Goal: Task Accomplishment & Management: Complete application form

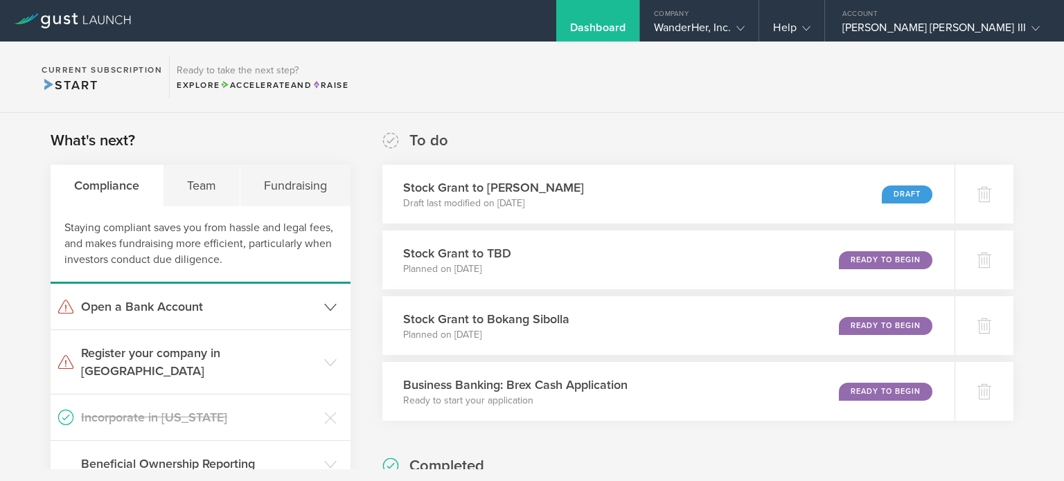
click at [183, 299] on h3 "Open a Bank Account" at bounding box center [199, 307] width 236 height 18
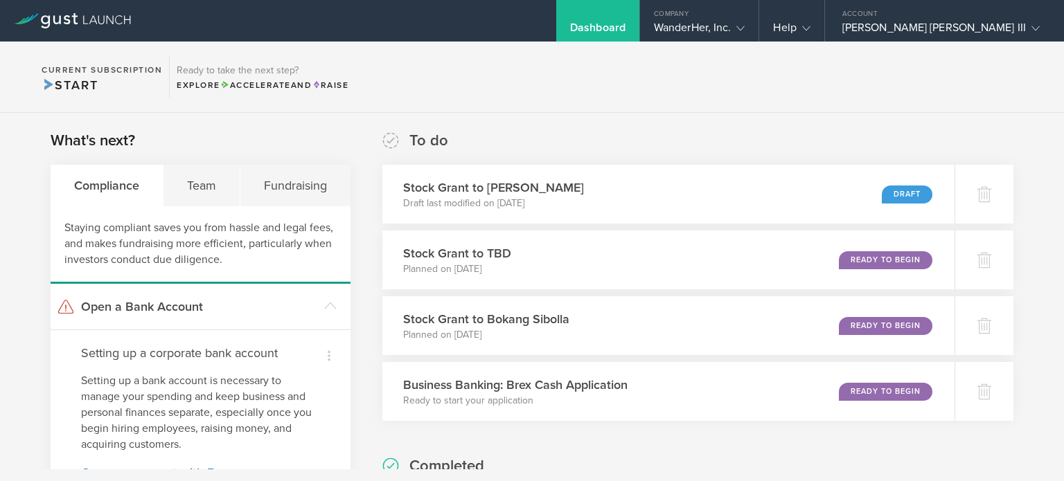
click at [233, 377] on p "Setting up a bank account is necessary to manage your spending and keep busines…" at bounding box center [200, 413] width 239 height 80
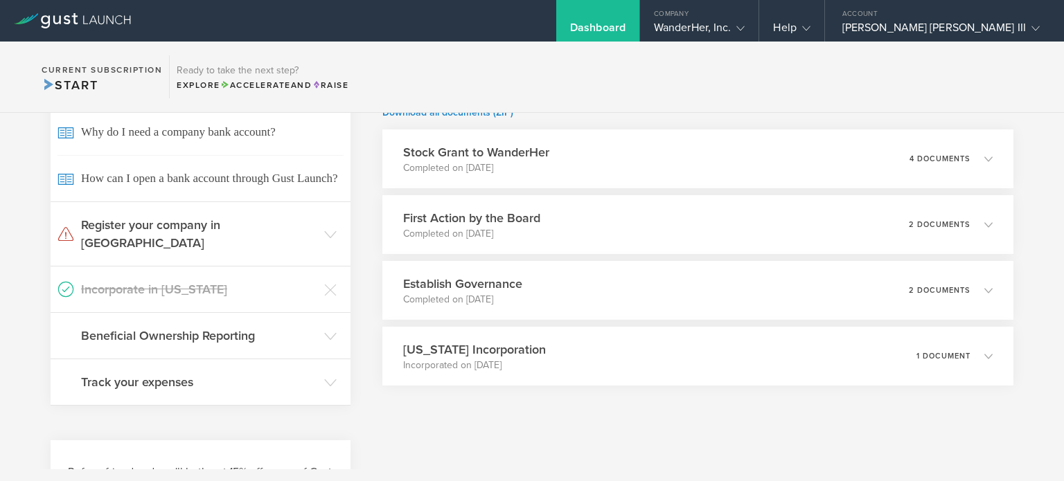
scroll to position [384, 0]
click at [990, 155] on icon at bounding box center [994, 159] width 8 height 8
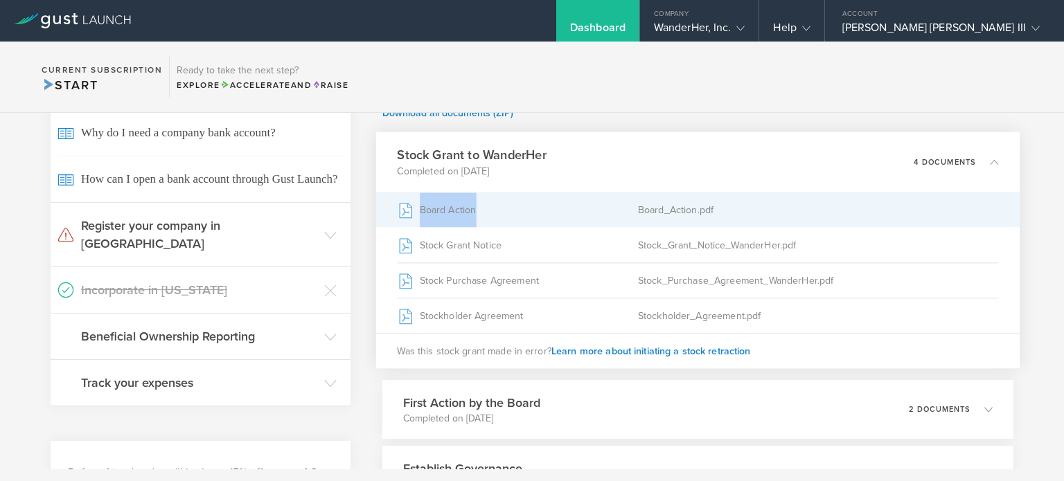
drag, startPoint x: 986, startPoint y: 154, endPoint x: 518, endPoint y: 212, distance: 471.1
click at [518, 212] on div "Stock Grant to WanderHer Completed on Aug 28, 2025 4 documents Board Action Boa…" at bounding box center [698, 250] width 644 height 237
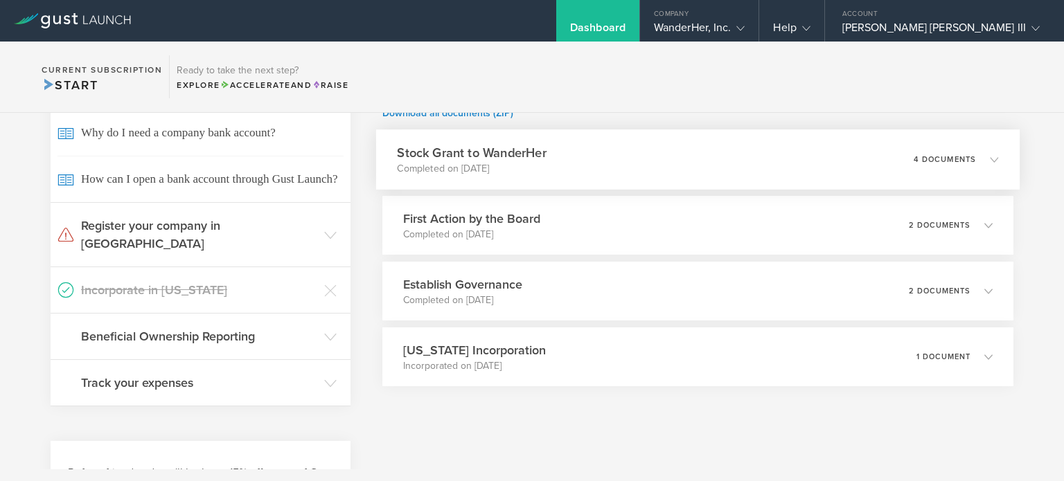
click at [740, 158] on div "Stock Grant to WanderHer Completed on Aug 28, 2025 4 documents" at bounding box center [698, 160] width 644 height 60
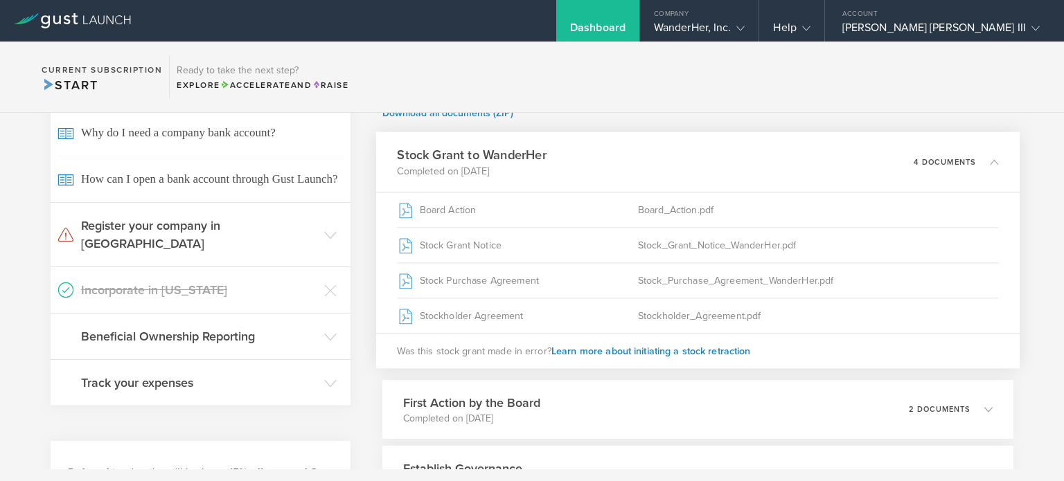
scroll to position [456, 0]
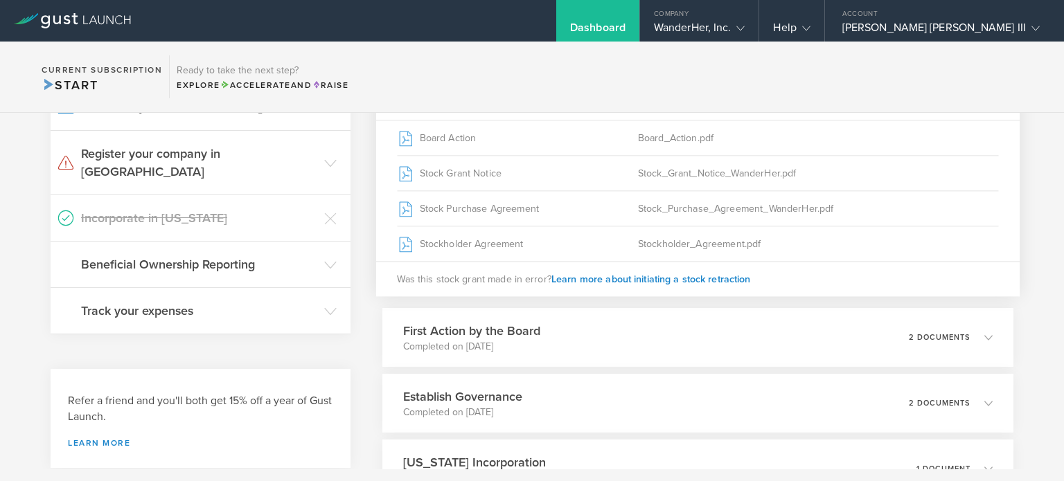
click at [701, 98] on section "Current Subscription Start Ready to take the next step? Explore Accelerate and …" at bounding box center [532, 77] width 1064 height 71
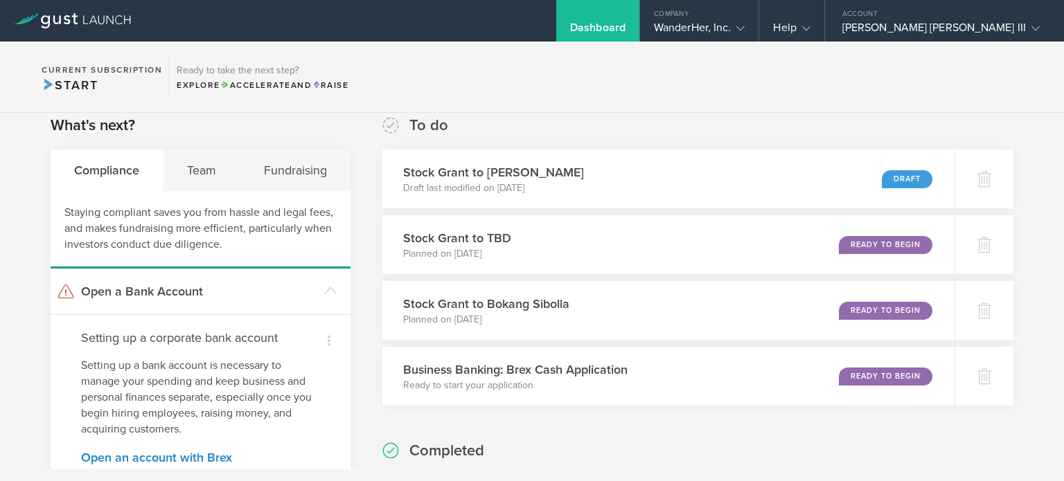
scroll to position [0, 0]
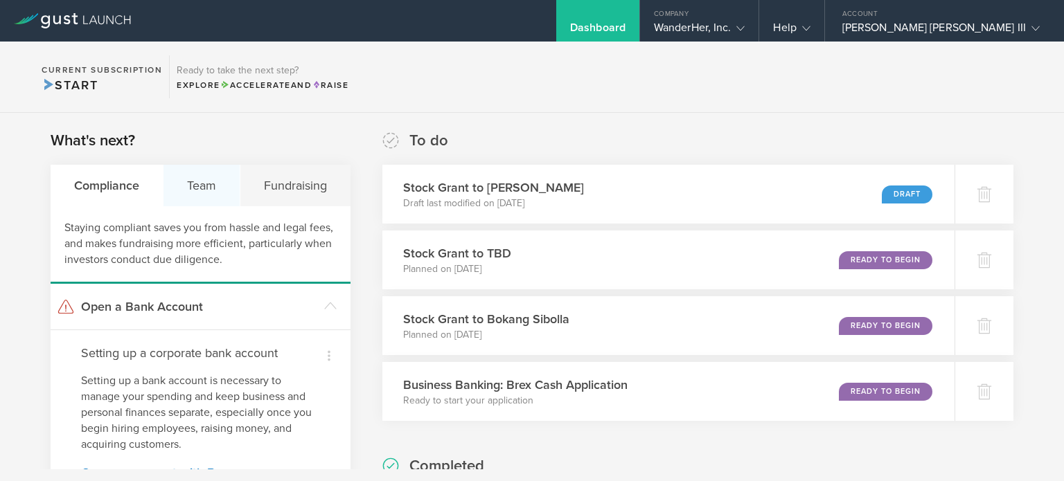
click at [206, 184] on div "Team" at bounding box center [201, 186] width 77 height 42
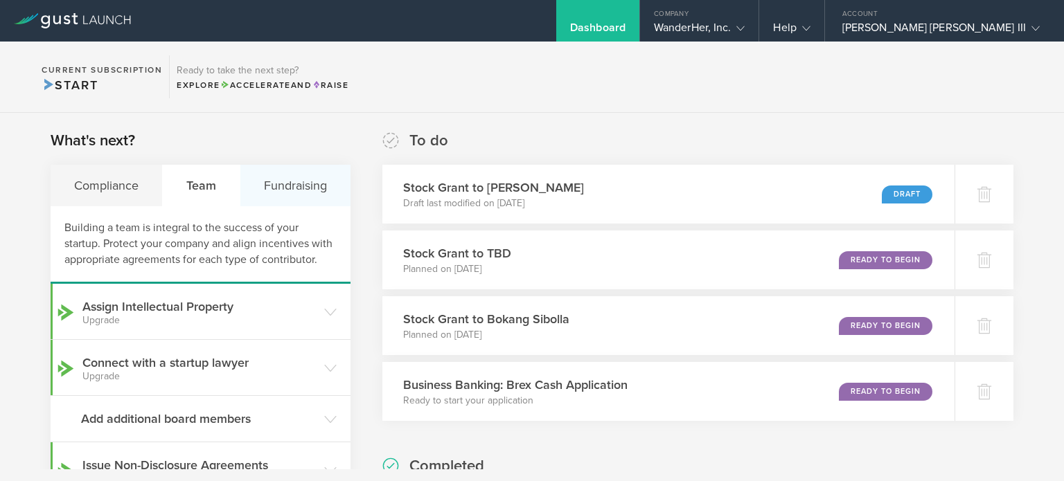
click at [266, 186] on div "Fundraising" at bounding box center [295, 186] width 110 height 42
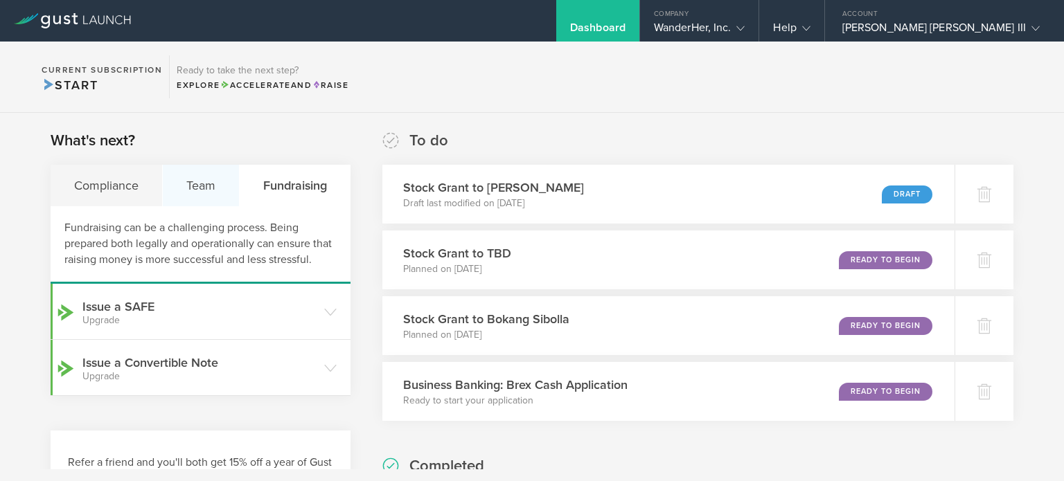
click at [182, 197] on div "Team" at bounding box center [201, 186] width 77 height 42
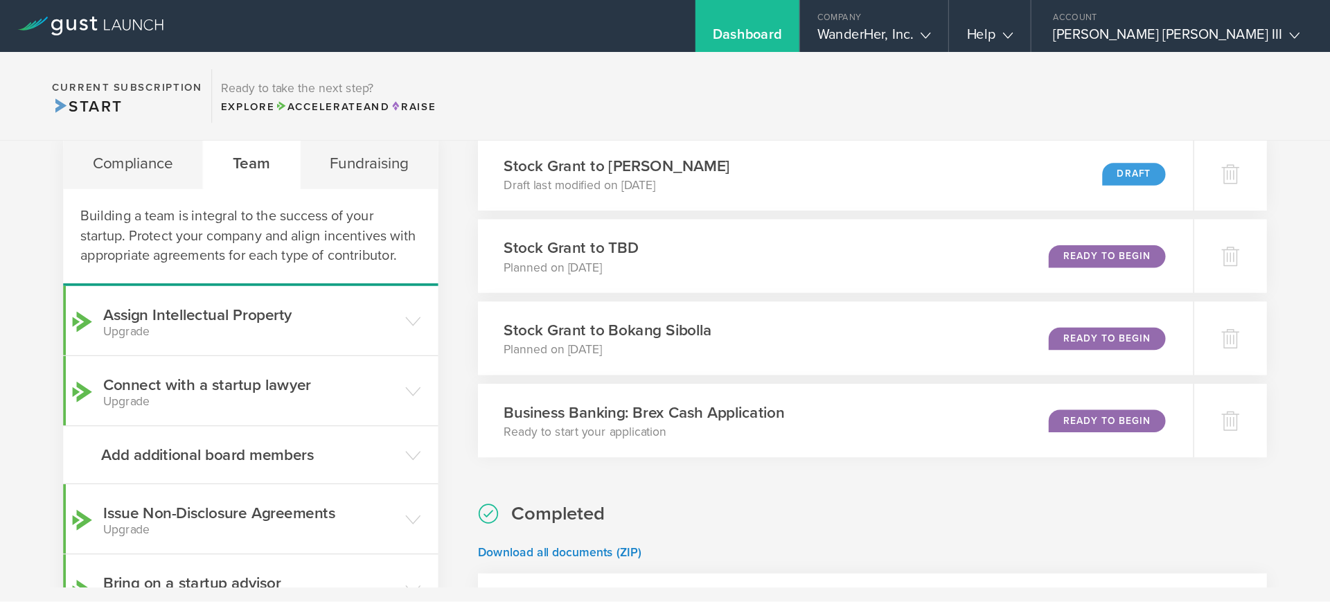
scroll to position [1, 0]
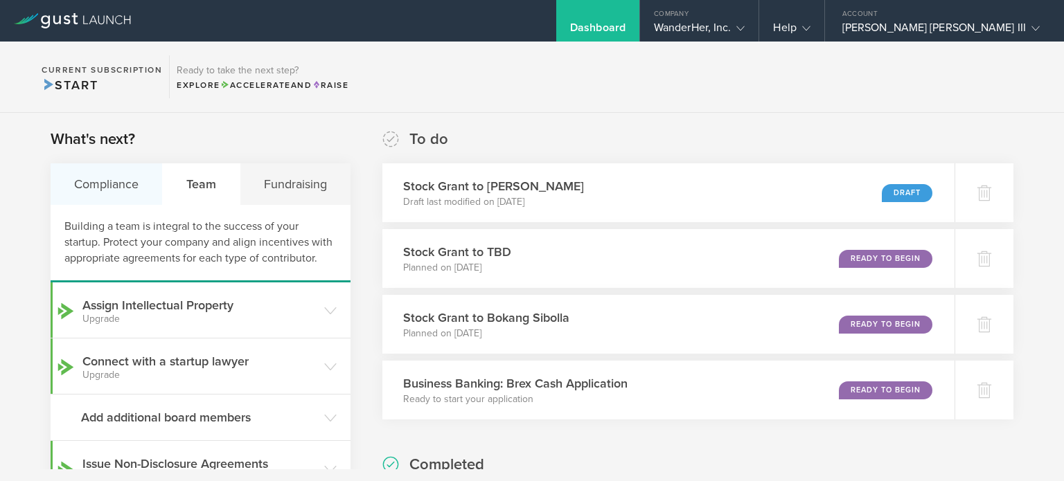
click at [118, 181] on div "Compliance" at bounding box center [107, 184] width 112 height 42
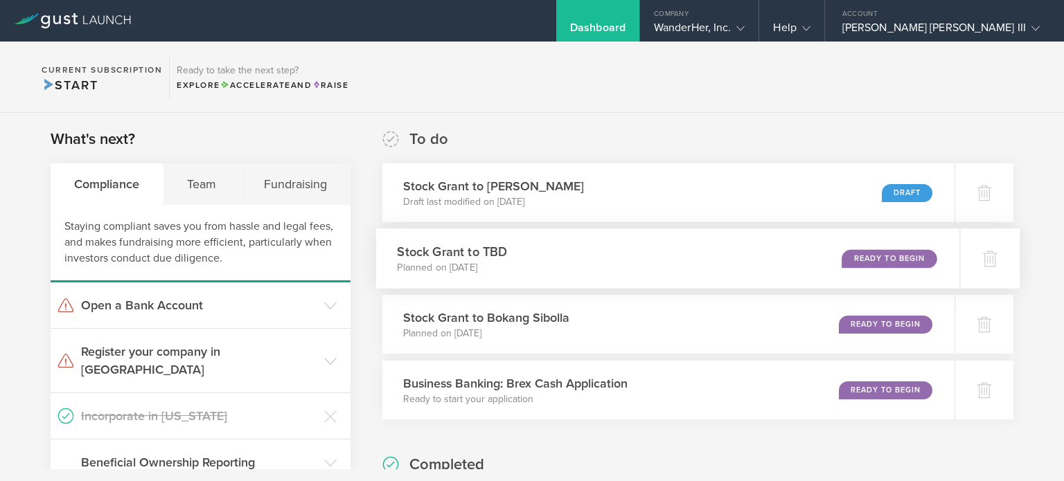
click at [382, 254] on div "Stock Grant to TBD Planned on Aug 21, 2025 Ready to Begin" at bounding box center [668, 259] width 584 height 60
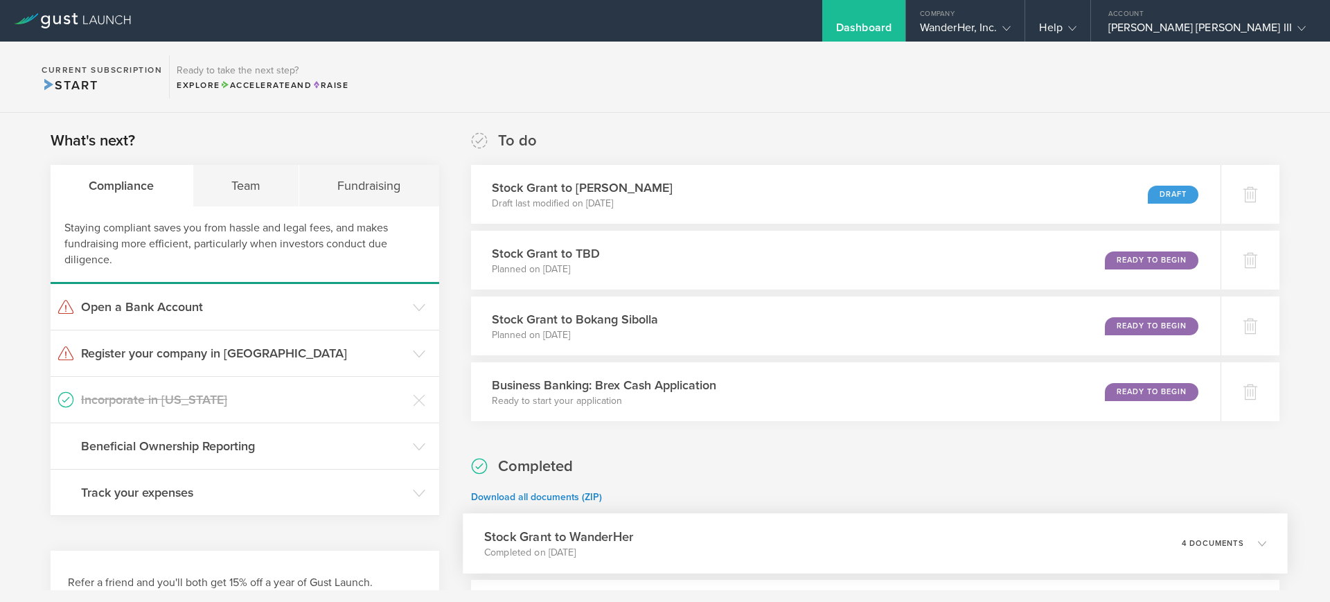
scroll to position [1, 0]
click at [616, 184] on h3 "Stock Grant to [PERSON_NAME]" at bounding box center [576, 186] width 184 height 19
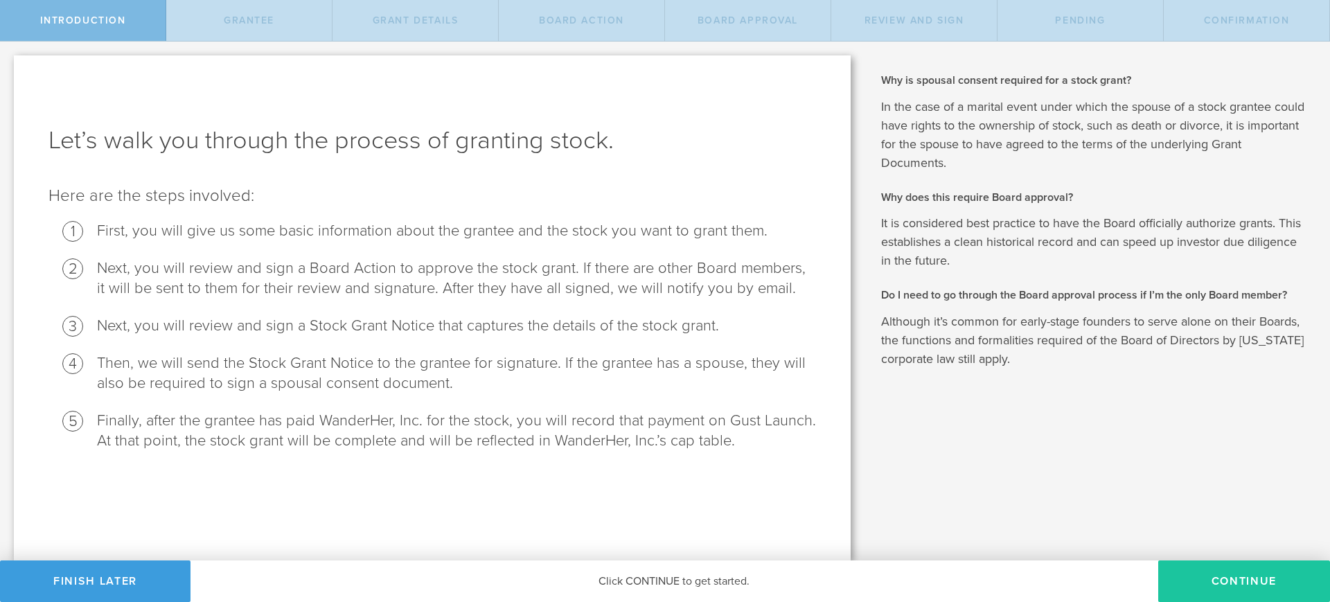
click at [1063, 481] on button "Continue" at bounding box center [1244, 581] width 172 height 42
radio input "true"
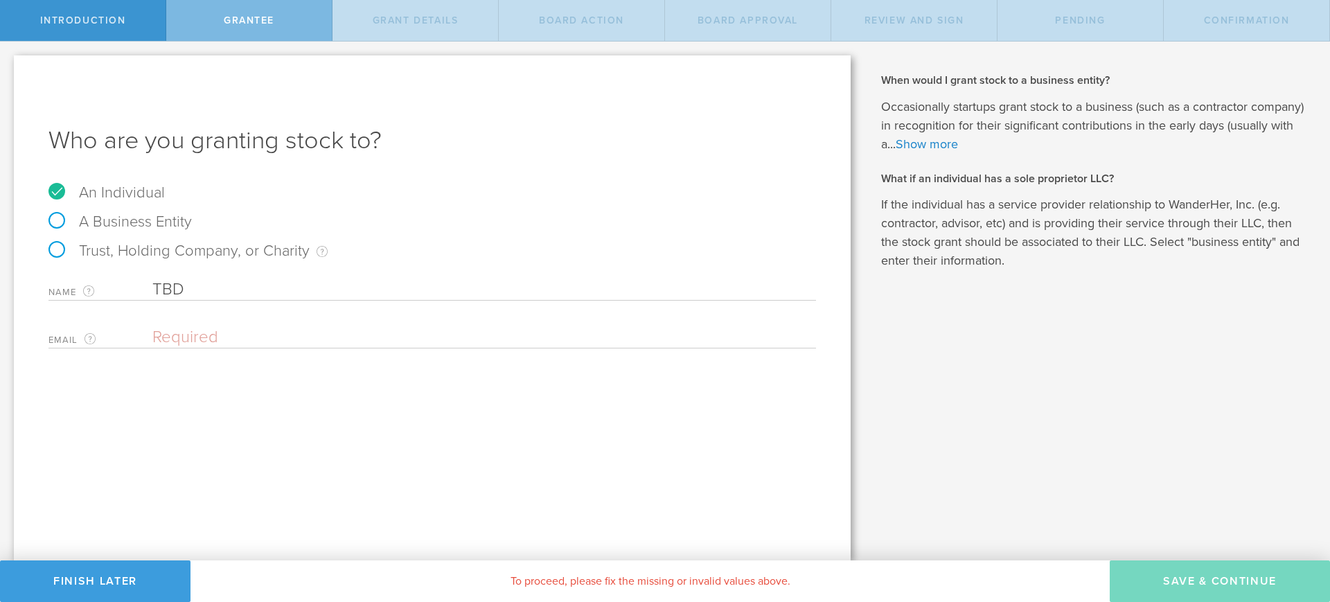
click at [222, 339] on input "email" at bounding box center [480, 337] width 657 height 21
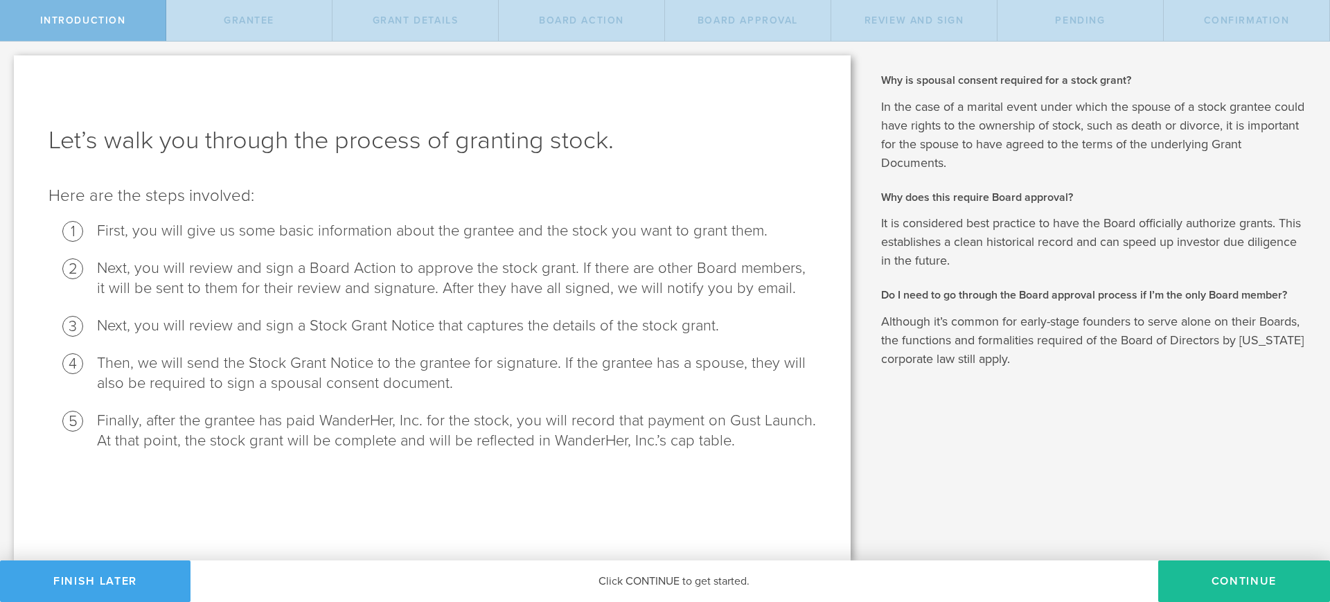
click at [121, 481] on button "Finish Later" at bounding box center [95, 581] width 190 height 42
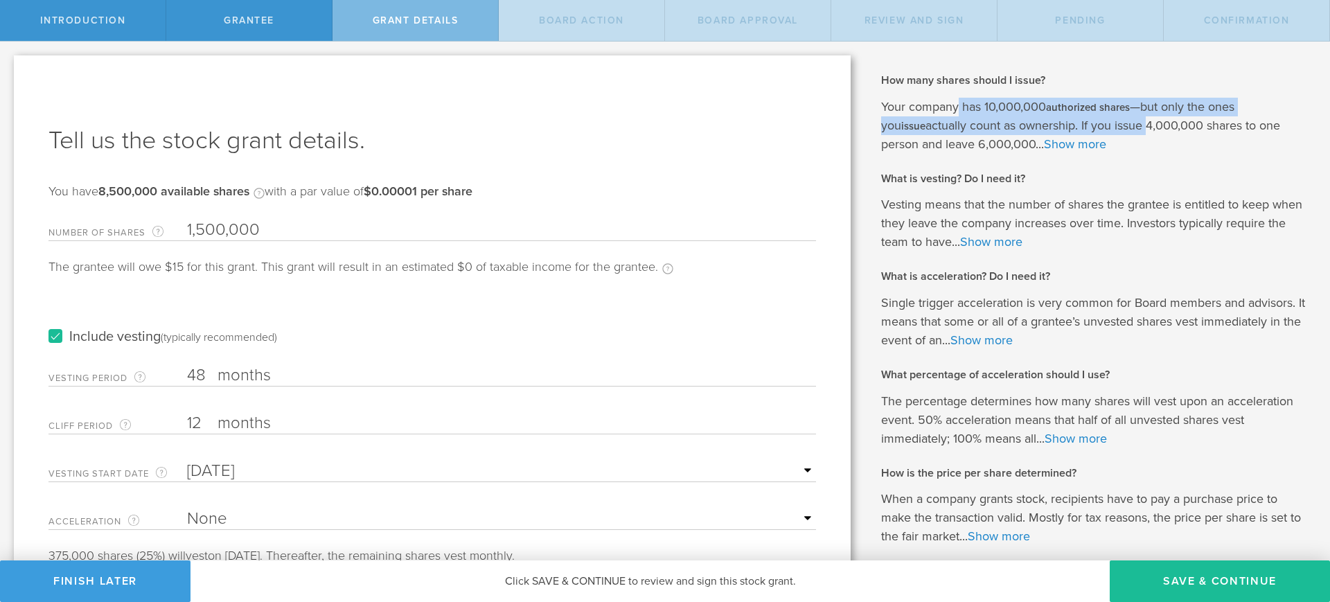
drag, startPoint x: 950, startPoint y: 107, endPoint x: 1092, endPoint y: 131, distance: 144.6
click at [1092, 131] on p "Your company has 10,000,000 authorized shares —but only the ones you issue actu…" at bounding box center [1095, 126] width 428 height 56
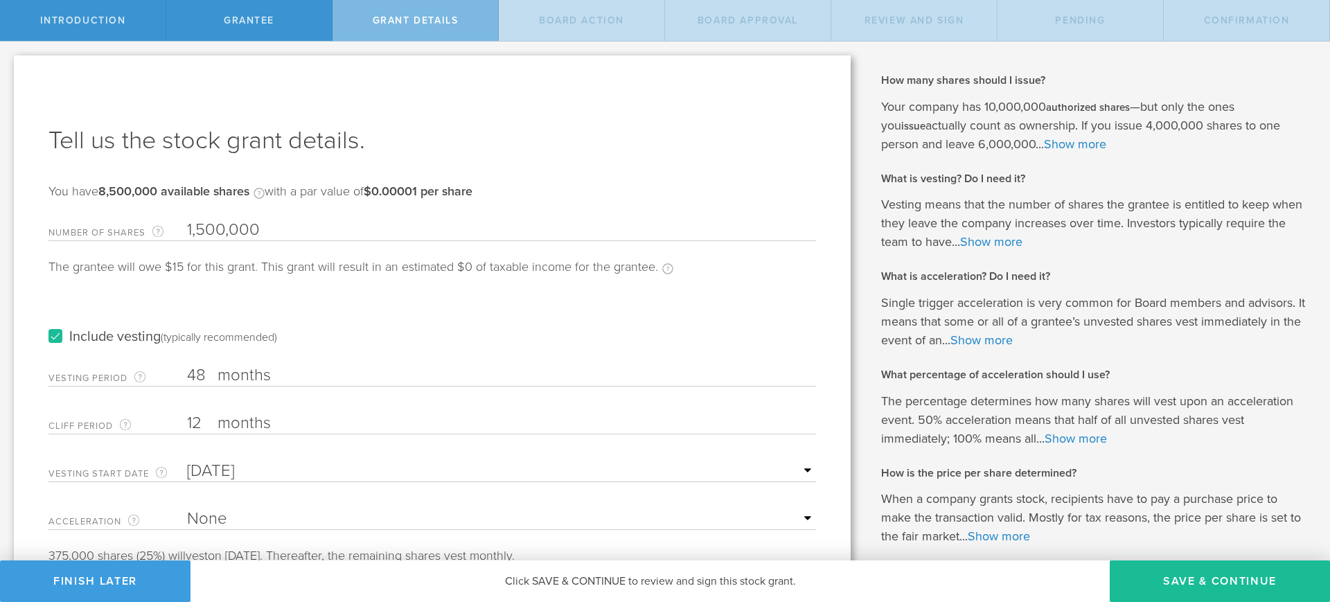
click at [1152, 143] on p "Your company has 10,000,000 authorized shares —but only the ones you issue actu…" at bounding box center [1095, 126] width 428 height 56
click at [1044, 141] on link "Show more" at bounding box center [1075, 143] width 62 height 15
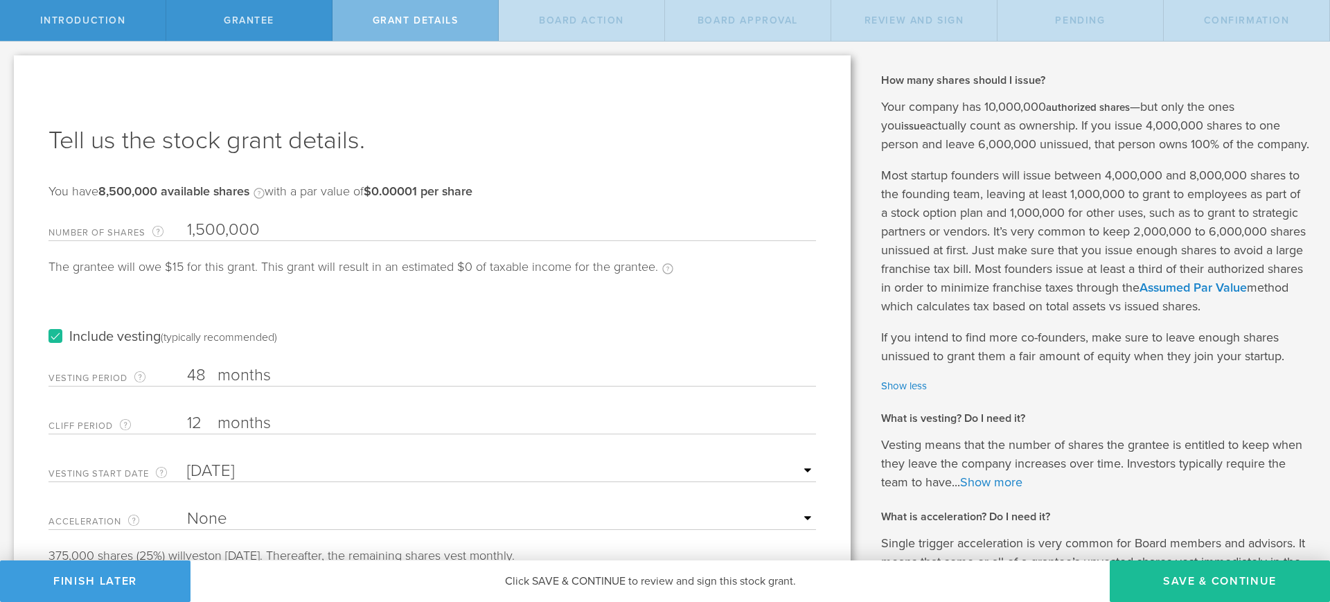
click at [54, 339] on label "Include vesting (typically recommended)" at bounding box center [162, 337] width 229 height 15
click at [0, 0] on input "Include vesting (typically recommended)" at bounding box center [0, 0] width 0 height 0
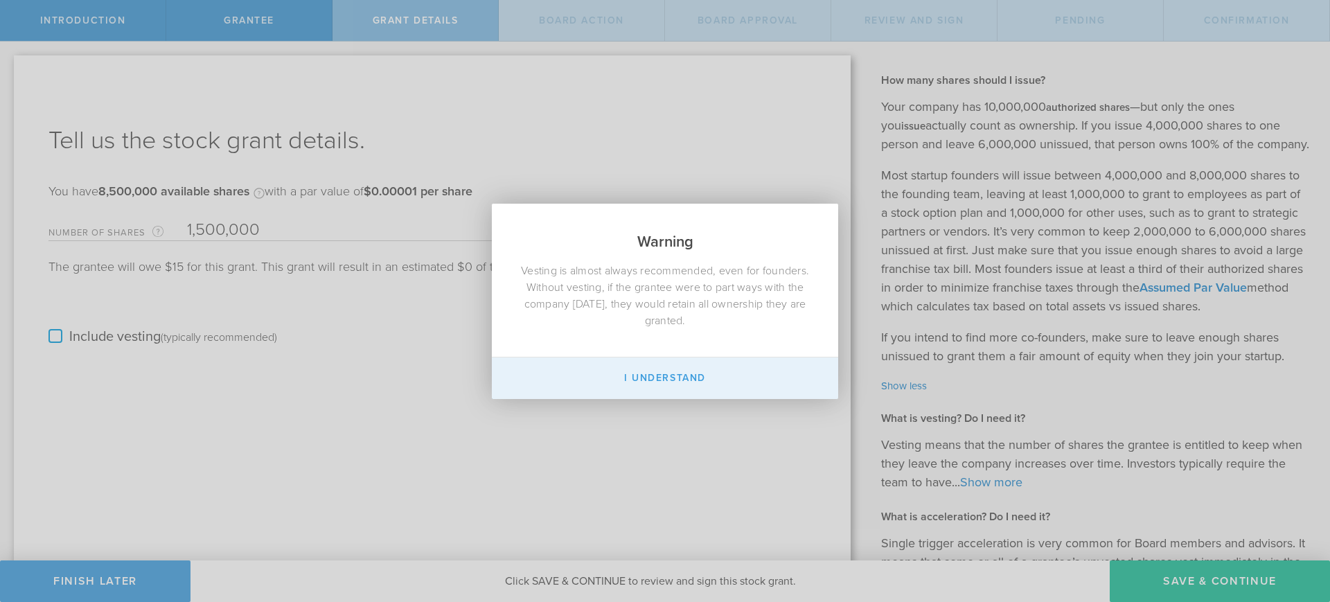
click at [780, 372] on button "I Understand" at bounding box center [665, 378] width 346 height 42
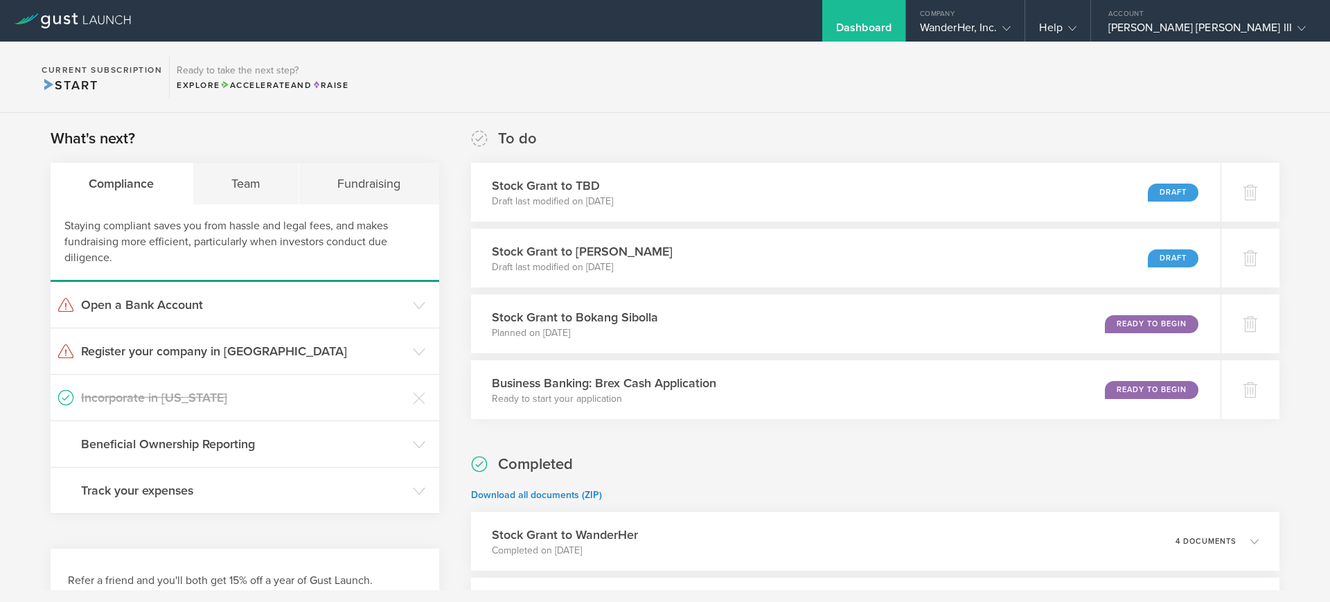
scroll to position [3, 0]
click at [612, 245] on h3 "Stock Grant to Sergio Ruiz Moral" at bounding box center [576, 250] width 184 height 19
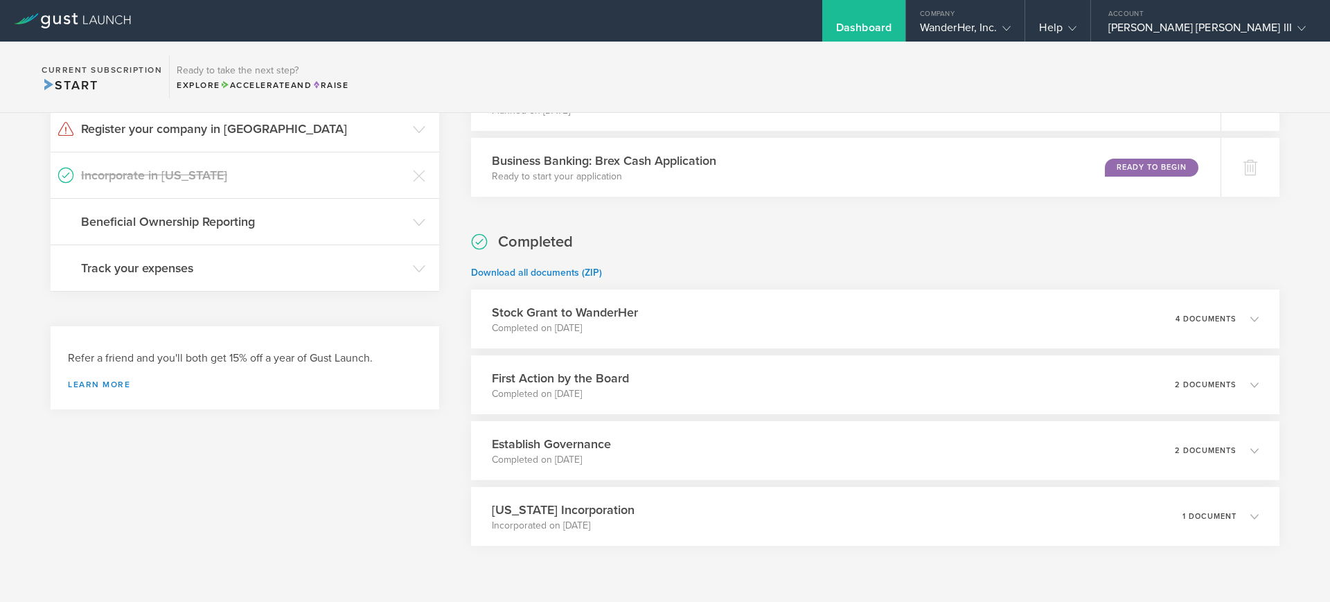
scroll to position [267, 0]
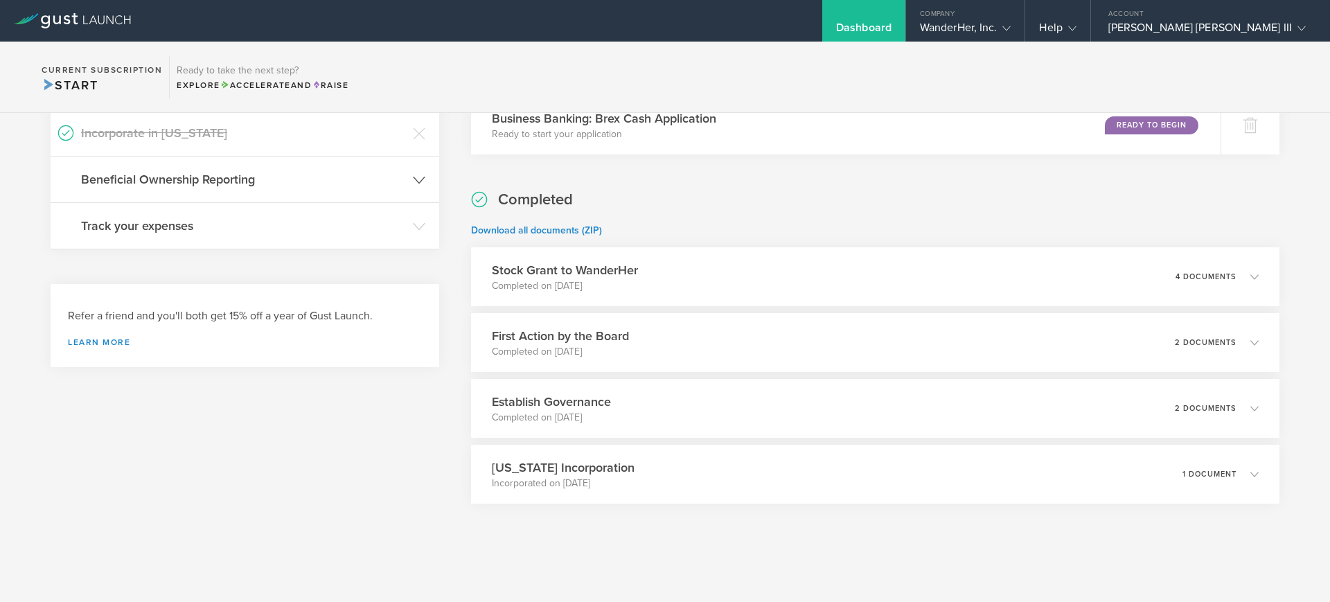
click at [413, 175] on icon at bounding box center [419, 180] width 12 height 12
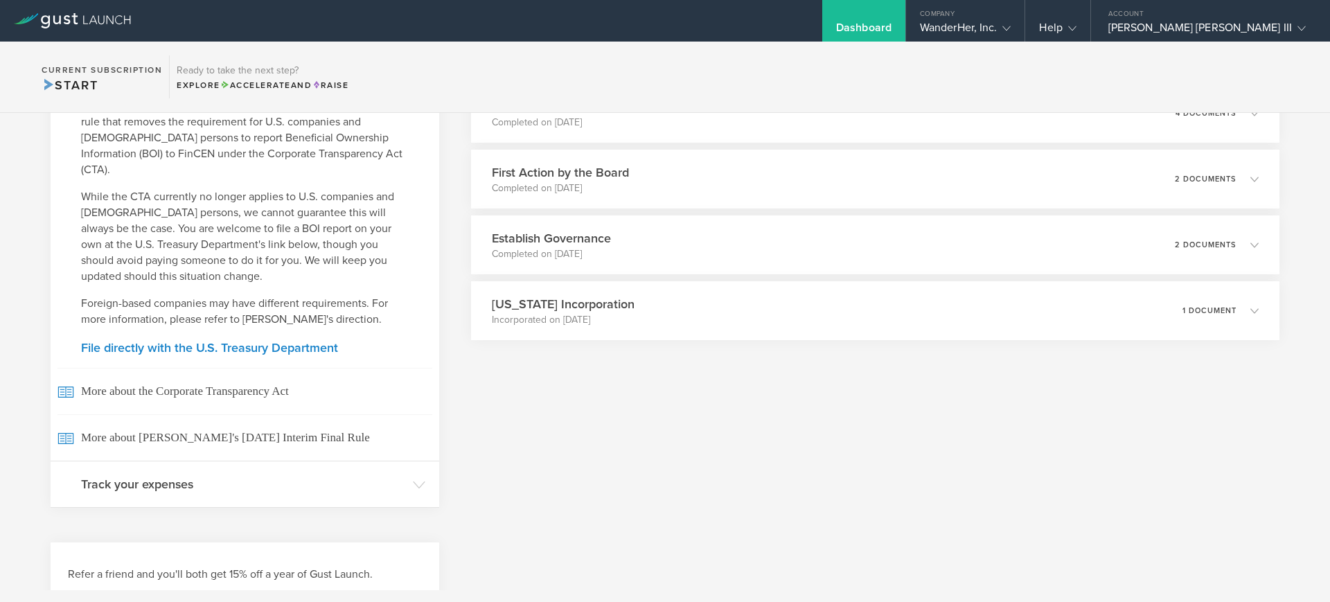
scroll to position [450, 0]
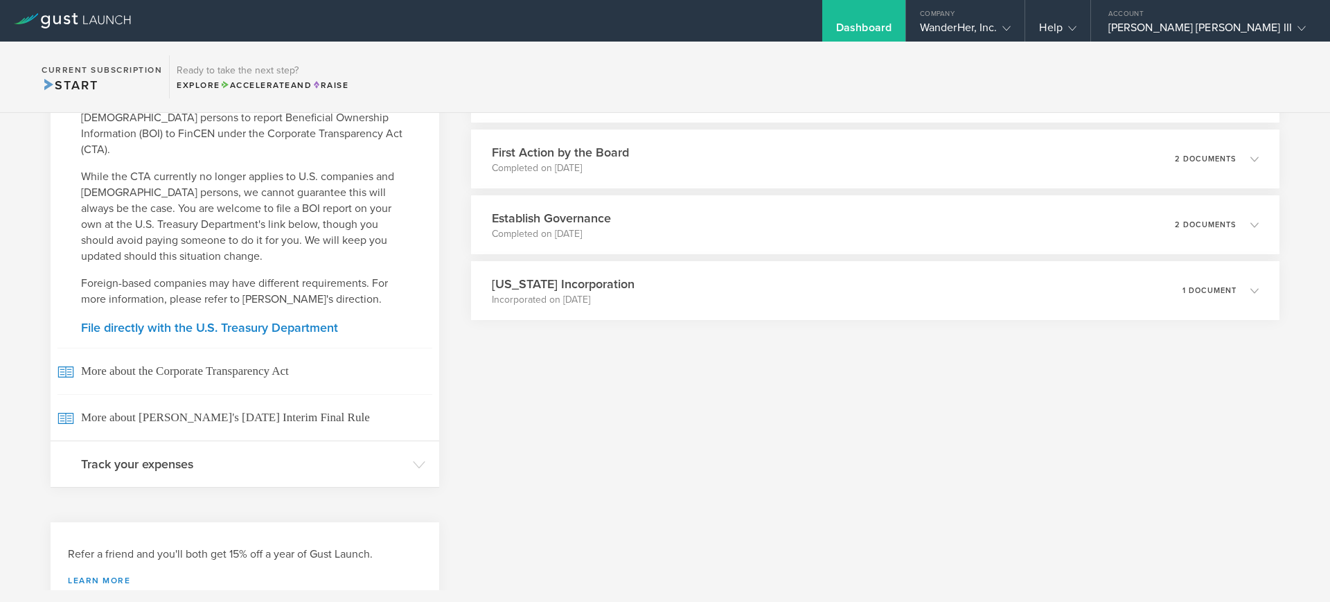
click at [246, 292] on div "Dismiss I am not required to file Dismiss I have already filed on my own Dismis…" at bounding box center [245, 230] width 389 height 422
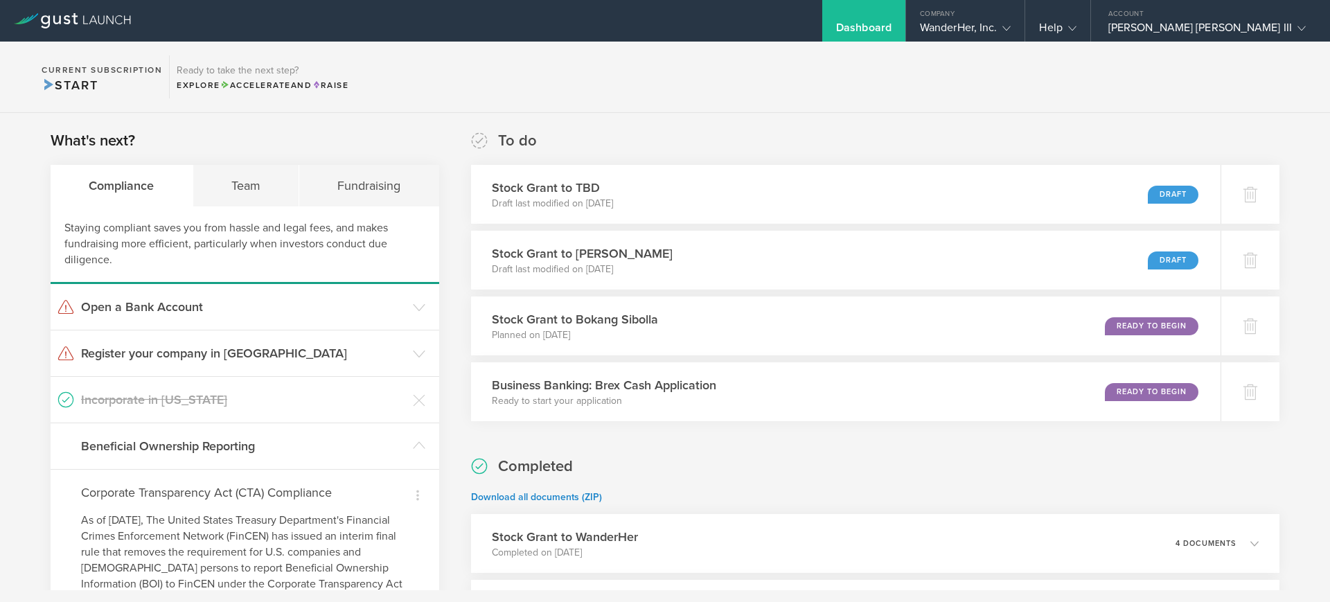
scroll to position [2, 0]
click at [195, 308] on h3 "Open a Bank Account" at bounding box center [243, 305] width 325 height 18
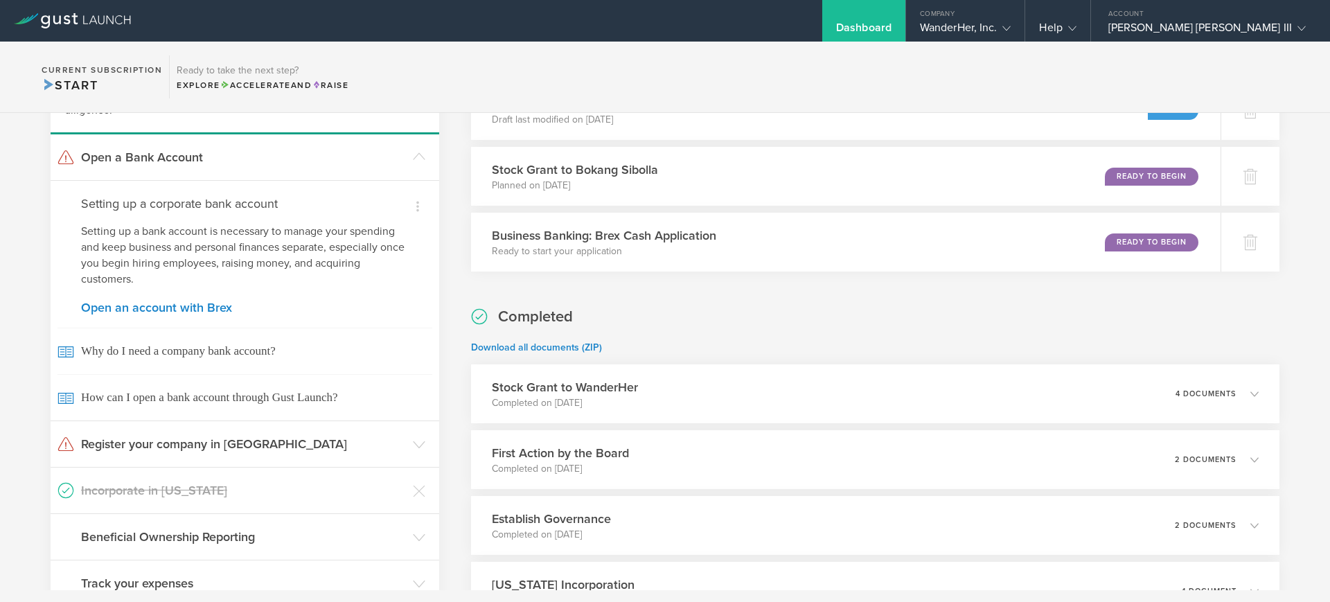
scroll to position [156, 0]
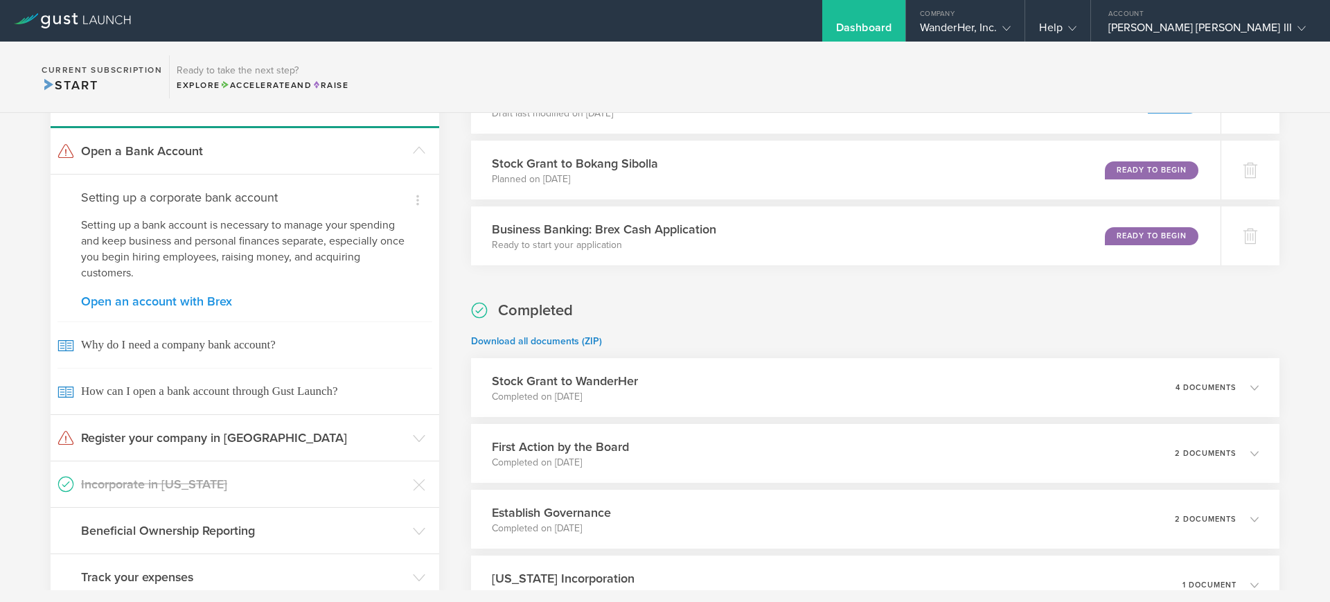
click at [170, 306] on link "Open an account with Brex" at bounding box center [245, 301] width 328 height 12
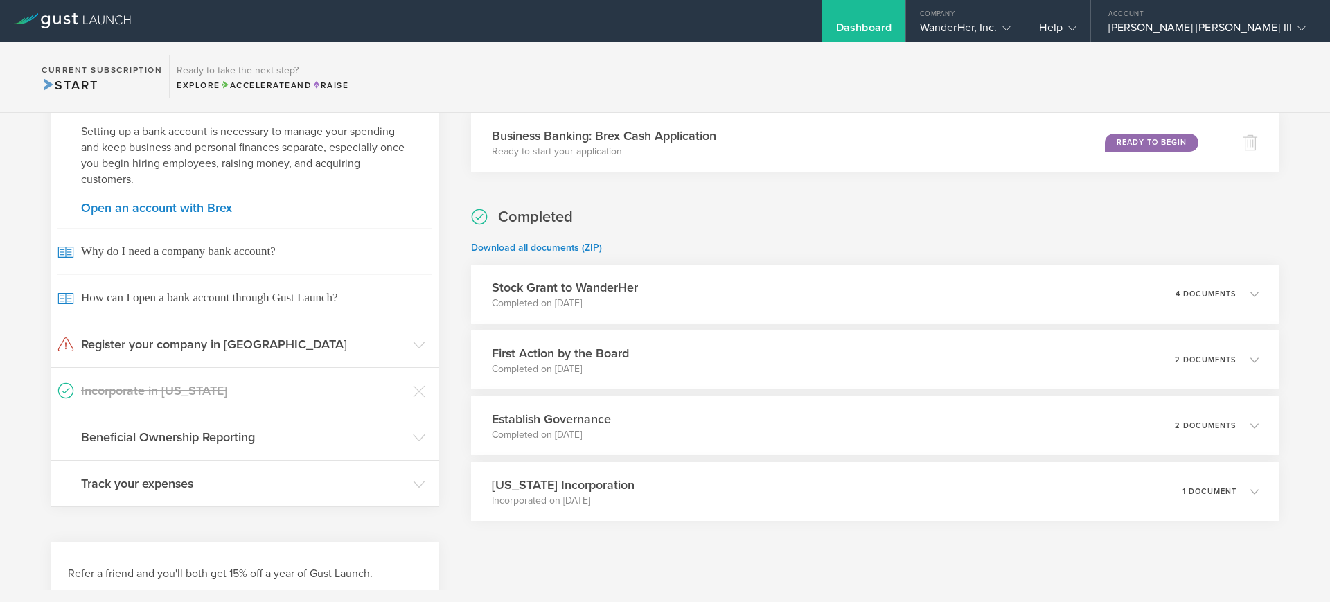
drag, startPoint x: 175, startPoint y: 213, endPoint x: 154, endPoint y: 172, distance: 45.8
click at [154, 172] on p "Setting up a bank account is necessary to manage your spending and keep busines…" at bounding box center [245, 156] width 328 height 64
drag, startPoint x: 153, startPoint y: 206, endPoint x: 130, endPoint y: 208, distance: 22.9
click at [130, 208] on link "Open an account with Brex" at bounding box center [245, 208] width 328 height 12
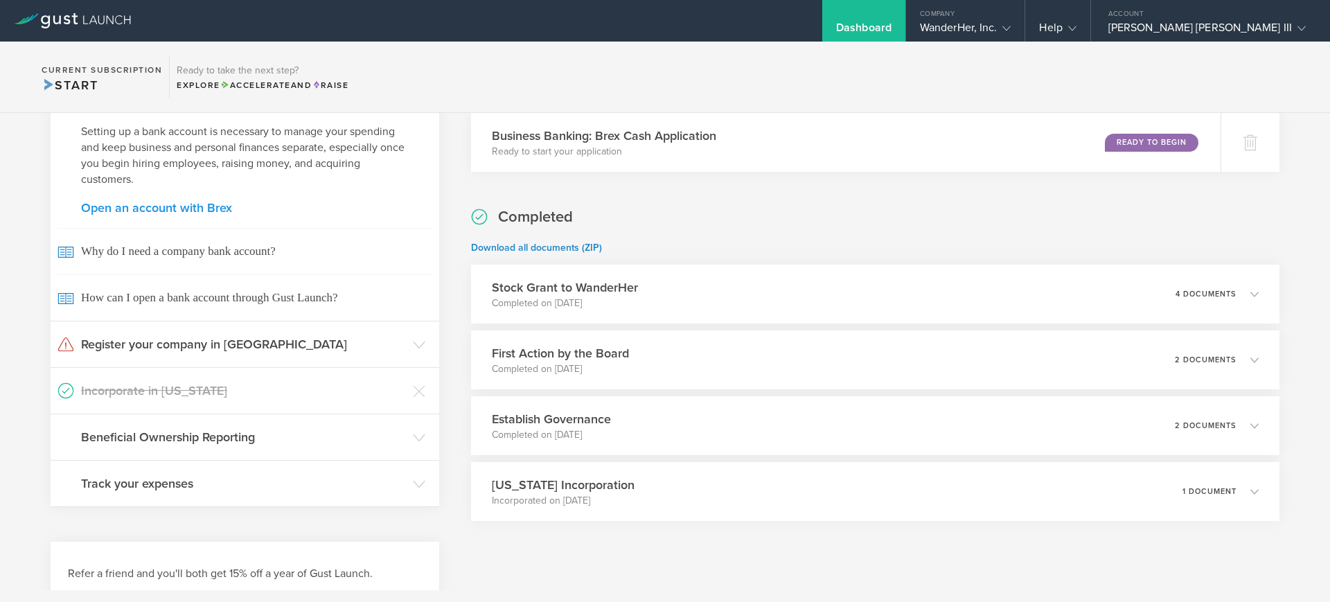
click at [130, 208] on link "Open an account with Brex" at bounding box center [245, 208] width 328 height 12
click at [184, 157] on p "Setting up a bank account is necessary to manage your spending and keep busines…" at bounding box center [245, 156] width 328 height 64
click at [184, 208] on link "Open an account with Brex" at bounding box center [245, 208] width 328 height 12
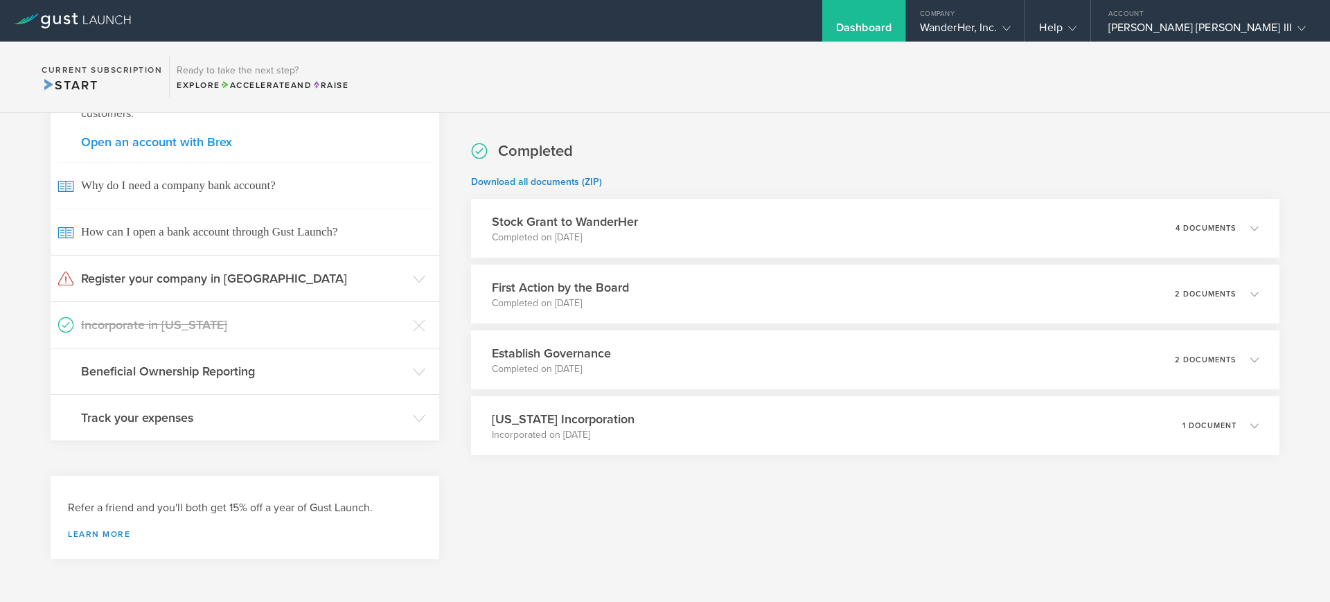
click at [197, 140] on link "Open an account with Brex" at bounding box center [245, 142] width 328 height 12
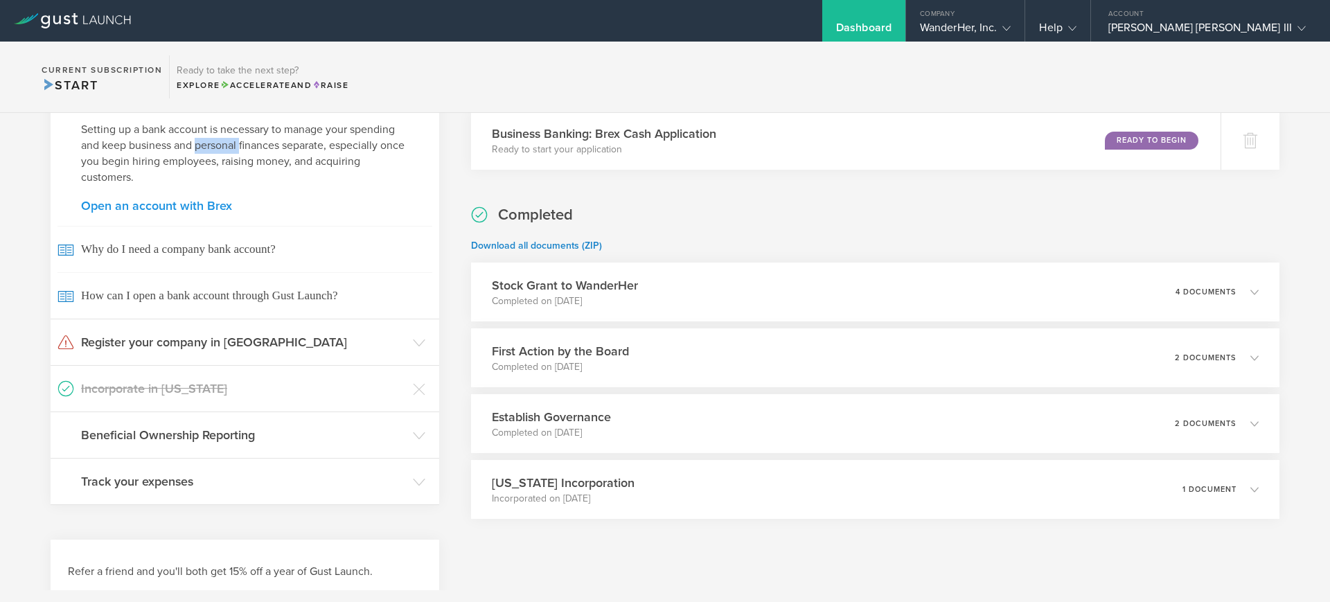
scroll to position [249, 0]
click at [197, 140] on p "Setting up a bank account is necessary to manage your spending and keep busines…" at bounding box center [245, 156] width 328 height 64
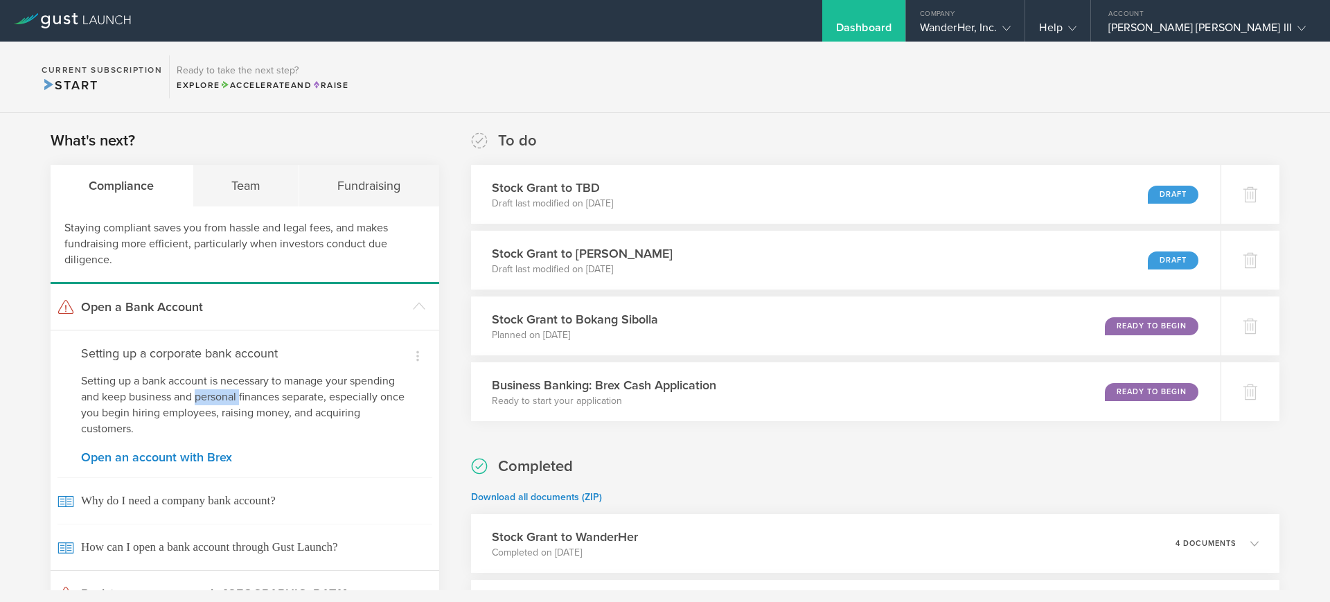
scroll to position [1, 0]
click at [797, 402] on div "Business Banking: Brex Cash Application Ready to start your application Ready t…" at bounding box center [845, 391] width 765 height 60
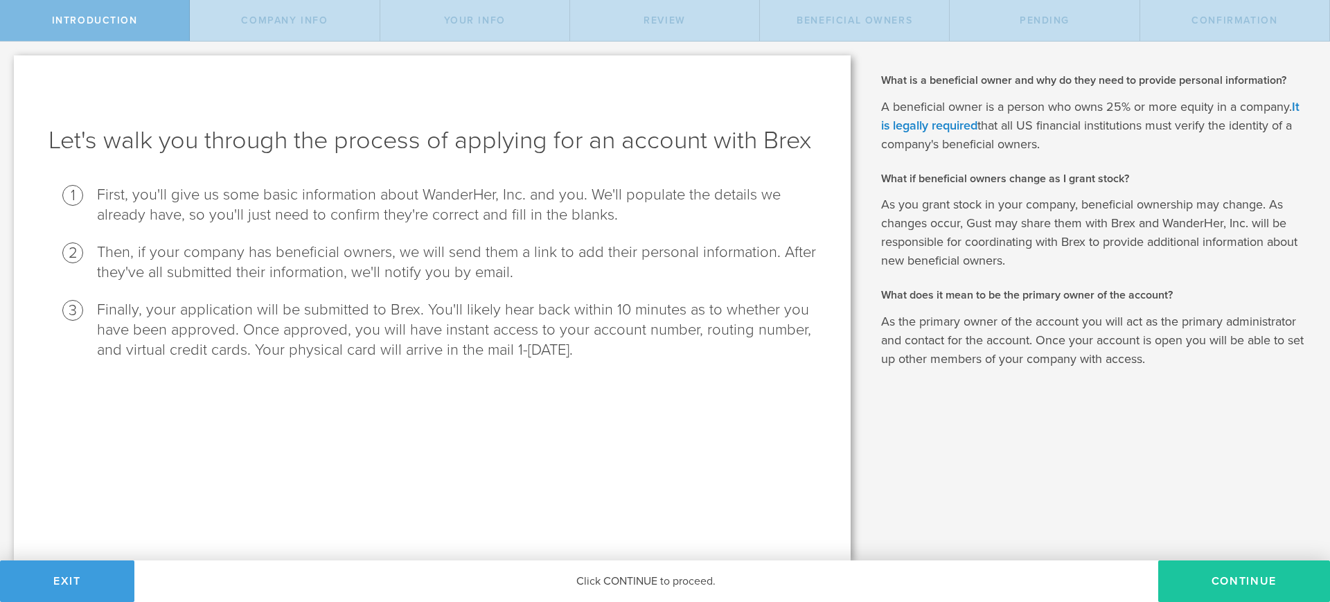
click at [1216, 572] on button "Continue" at bounding box center [1244, 581] width 172 height 42
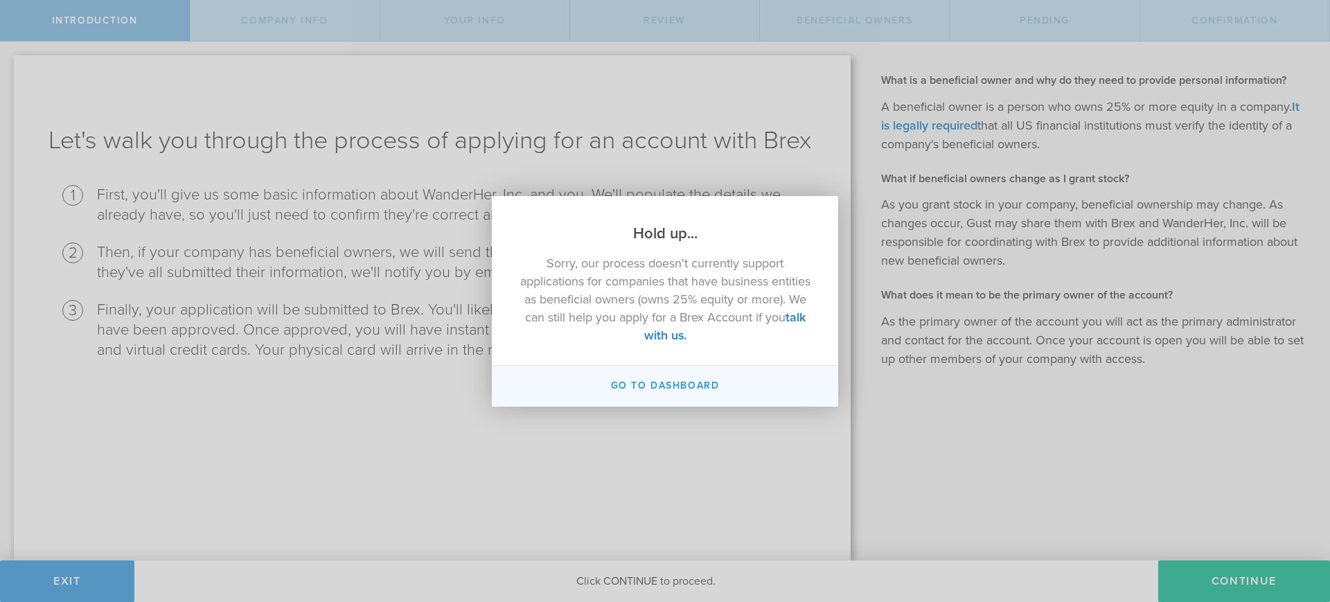
click at [713, 376] on button "Go to Dashboard" at bounding box center [665, 386] width 346 height 41
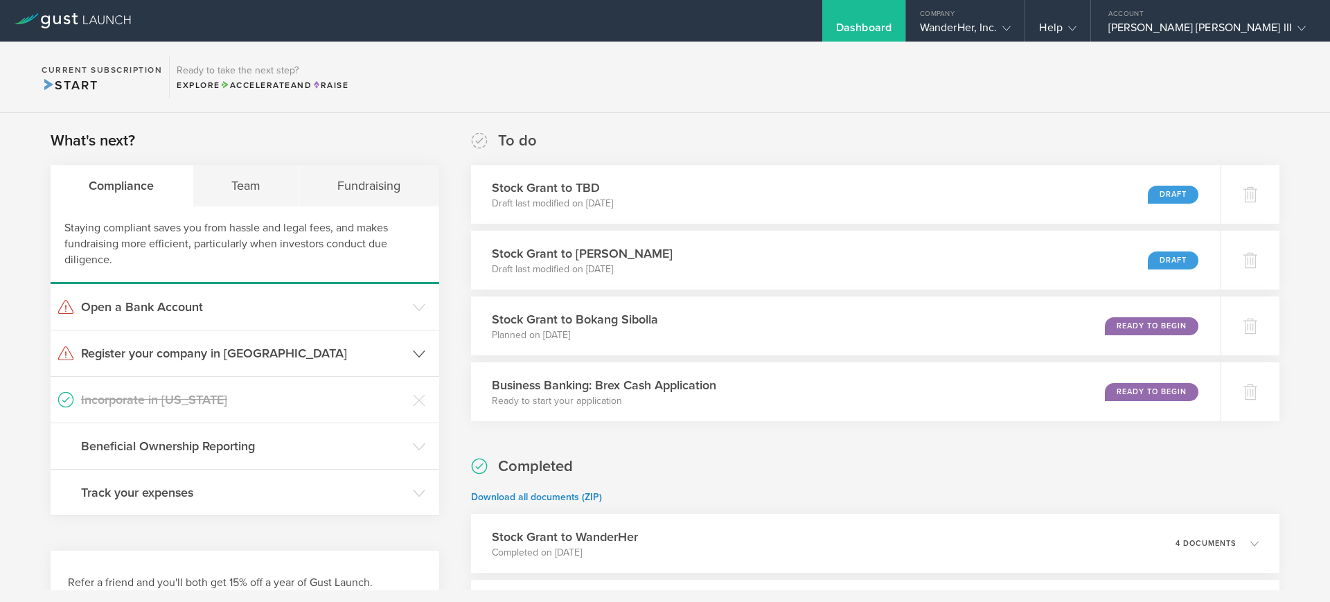
click at [375, 358] on h3 "Register your company in [GEOGRAPHIC_DATA]" at bounding box center [243, 353] width 325 height 18
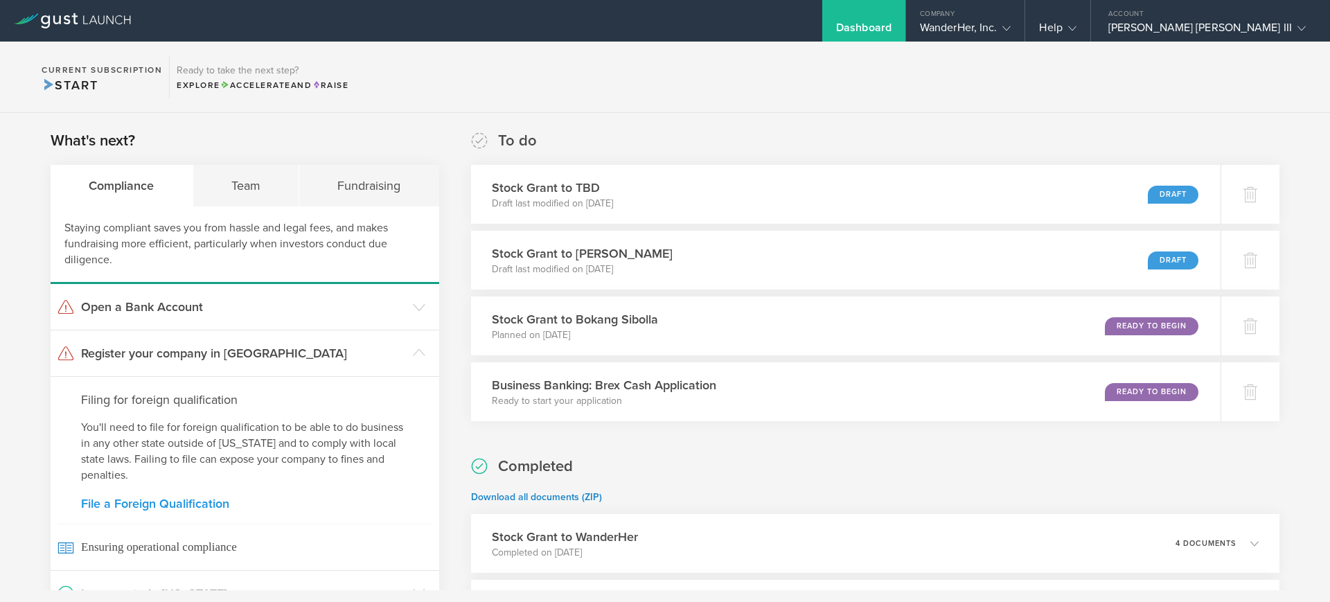
click at [207, 501] on link "File a Foreign Qualification" at bounding box center [245, 503] width 328 height 12
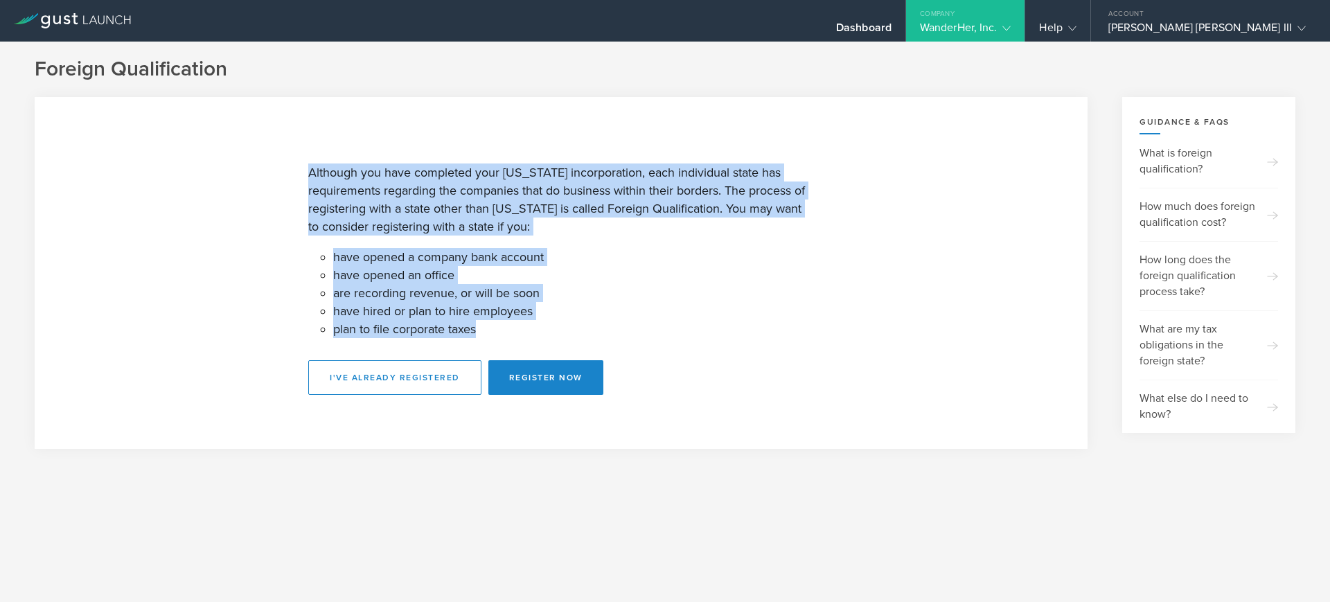
drag, startPoint x: 493, startPoint y: 327, endPoint x: 294, endPoint y: 166, distance: 255.6
click at [294, 166] on section "Although you have completed your [US_STATE] incorporation, each individual stat…" at bounding box center [561, 273] width 1053 height 352
copy div "Although you have completed your [US_STATE] incorporation, each individual stat…"
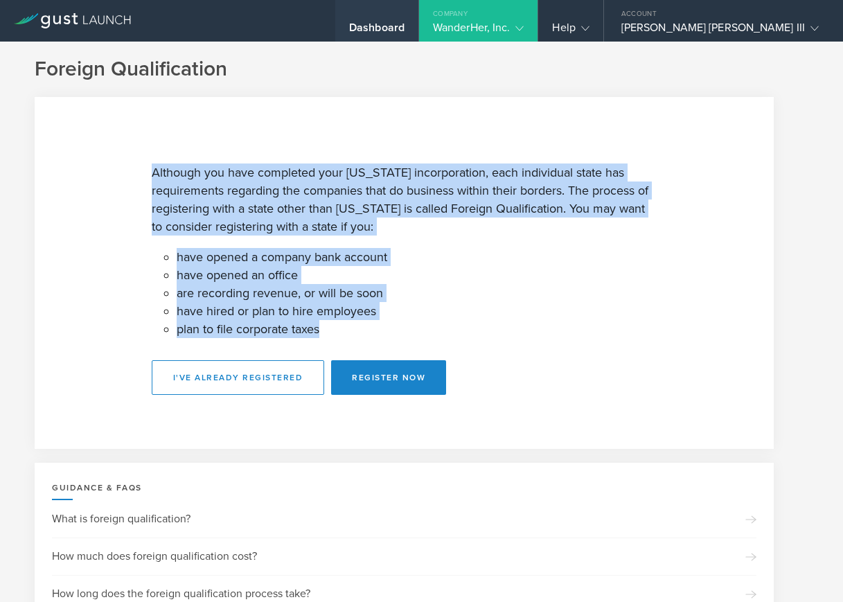
click at [404, 28] on div "Dashboard" at bounding box center [376, 31] width 55 height 21
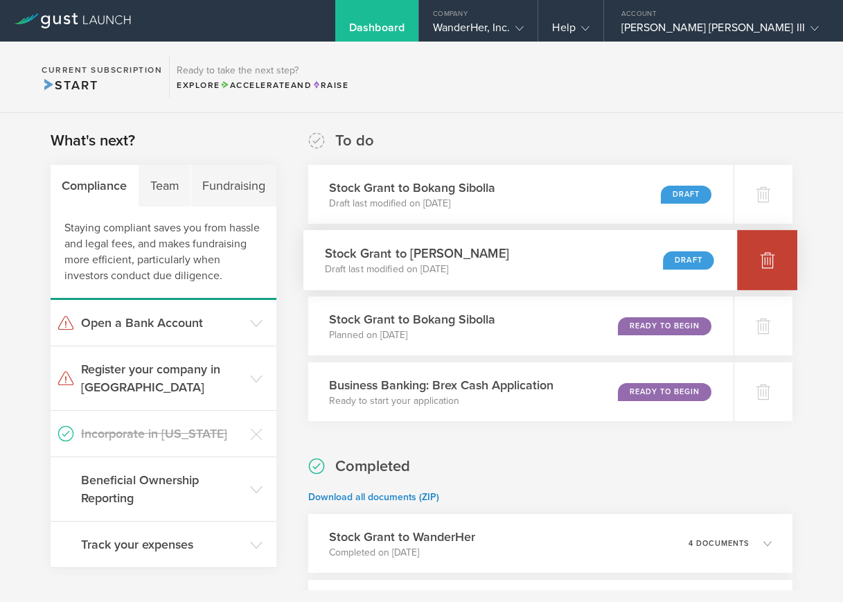
click at [759, 260] on icon at bounding box center [767, 259] width 17 height 17
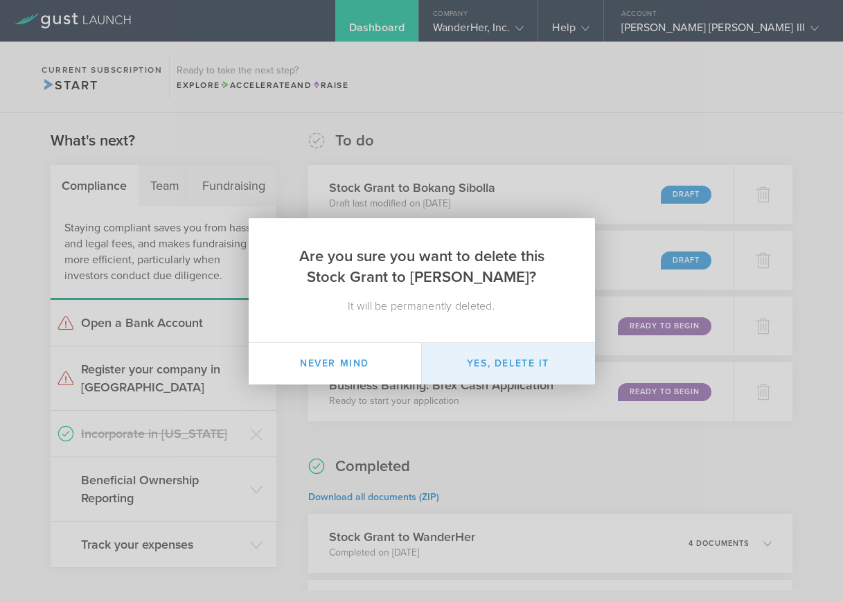
click at [488, 364] on button "Yes, delete it" at bounding box center [508, 364] width 173 height 42
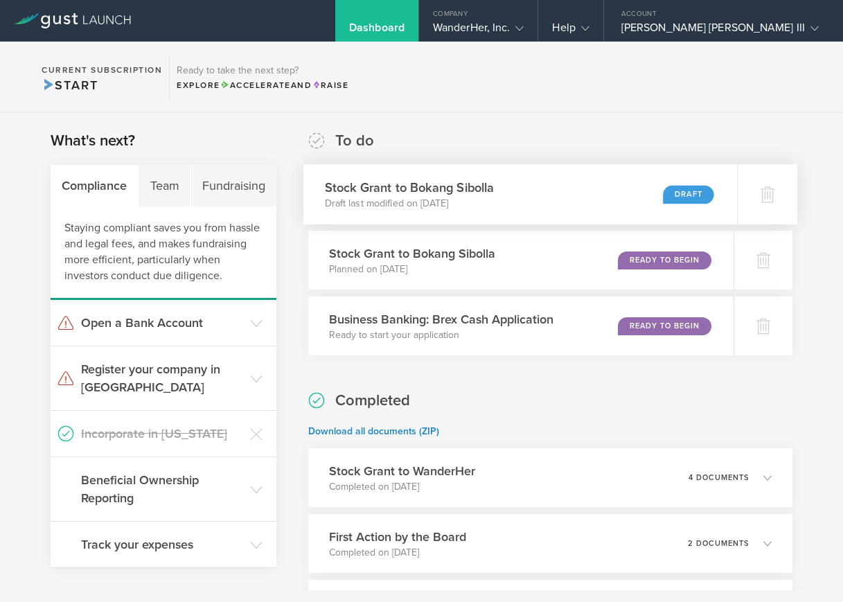
click at [481, 183] on h3 "Stock Grant to Bokang Sibolla" at bounding box center [410, 187] width 170 height 19
click at [462, 470] on h3 "Stock Grant to WanderHer" at bounding box center [399, 470] width 149 height 19
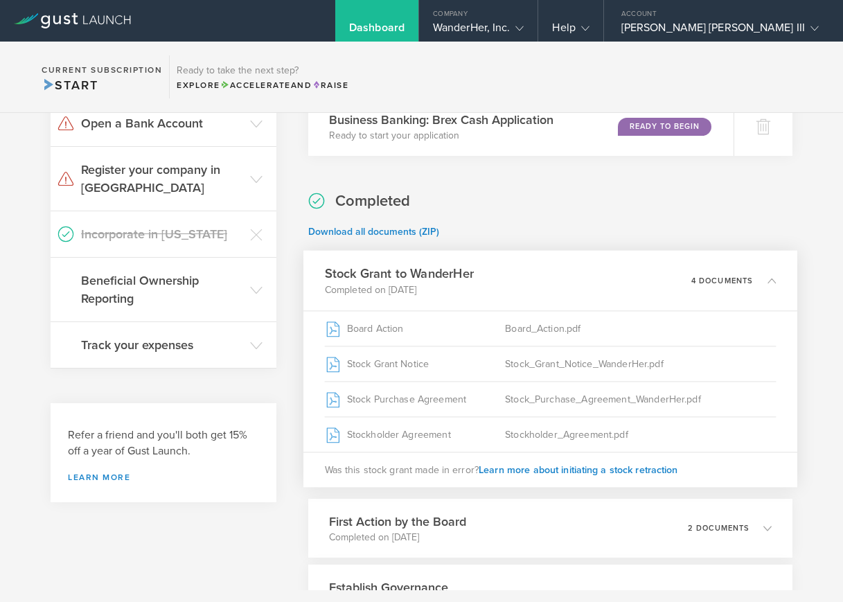
scroll to position [274, 0]
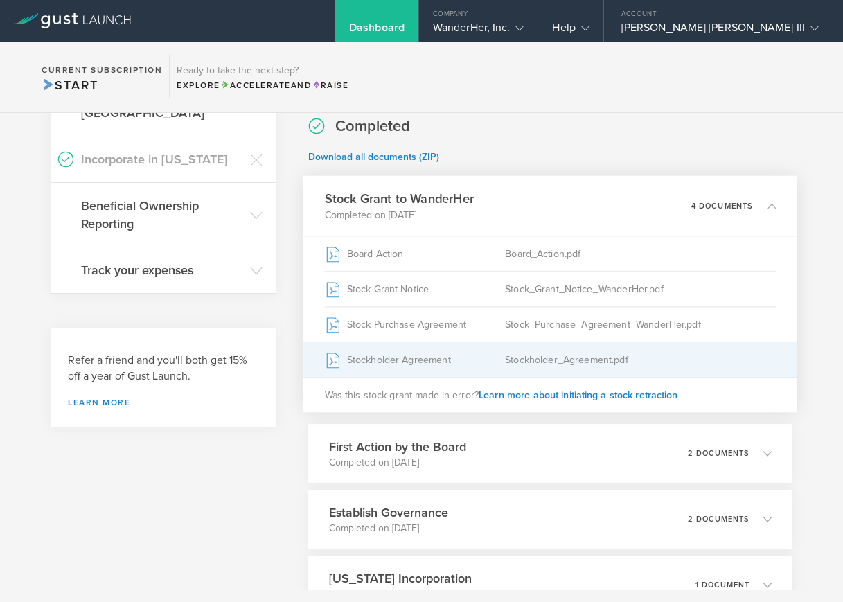
click at [429, 359] on div "Stockholder Agreement" at bounding box center [415, 359] width 181 height 35
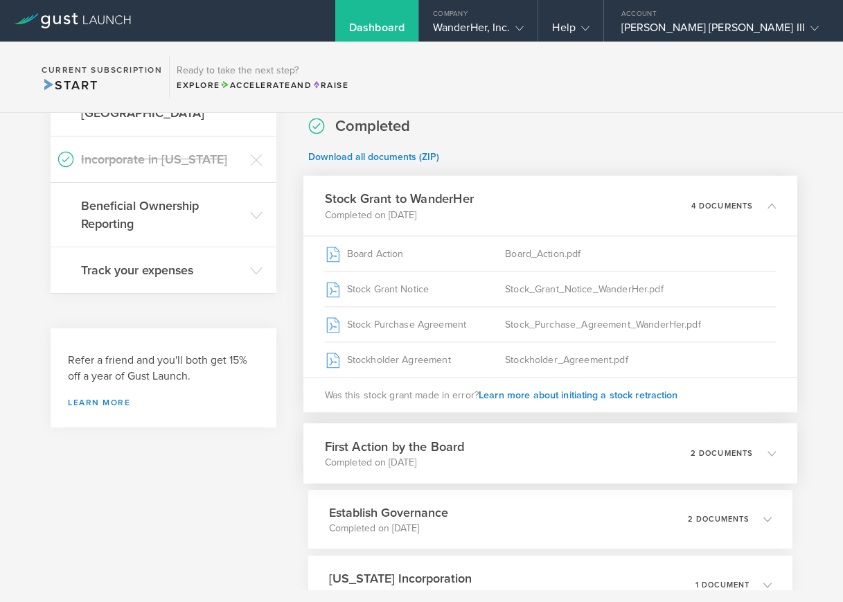
click at [414, 456] on p "Completed on [DATE]" at bounding box center [395, 463] width 140 height 14
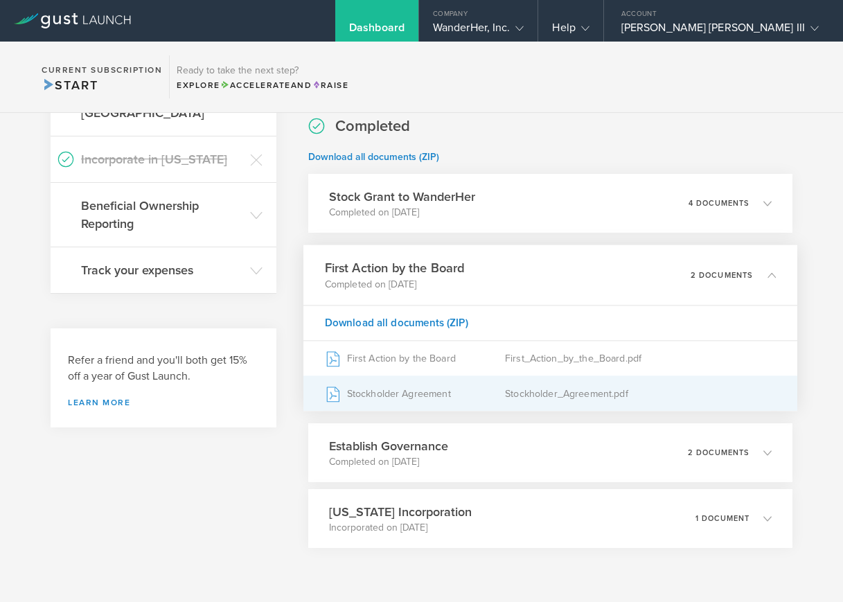
click at [463, 394] on div "Stockholder Agreement" at bounding box center [415, 393] width 181 height 35
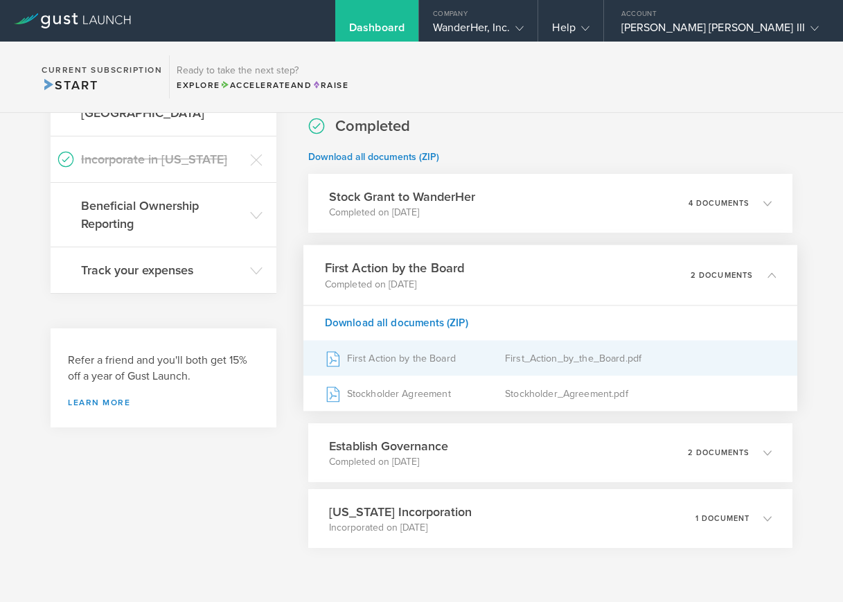
click at [389, 362] on div "First Action by the Board" at bounding box center [415, 358] width 181 height 35
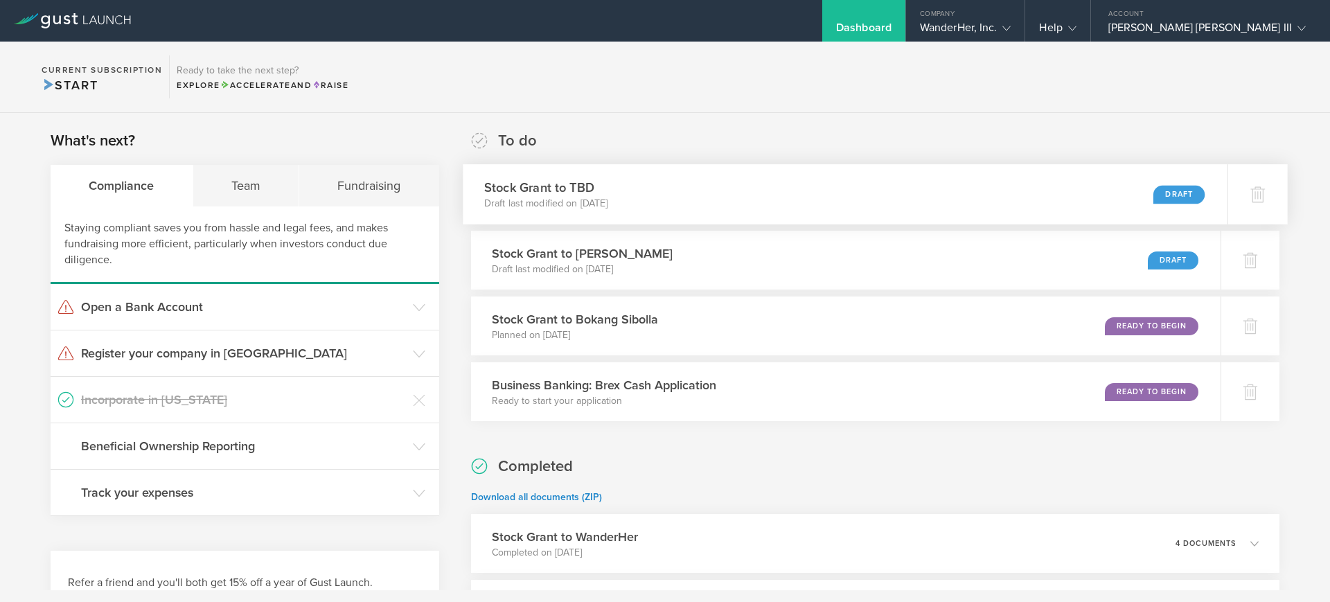
click at [608, 195] on h3 "Stock Grant to TBD" at bounding box center [546, 187] width 124 height 19
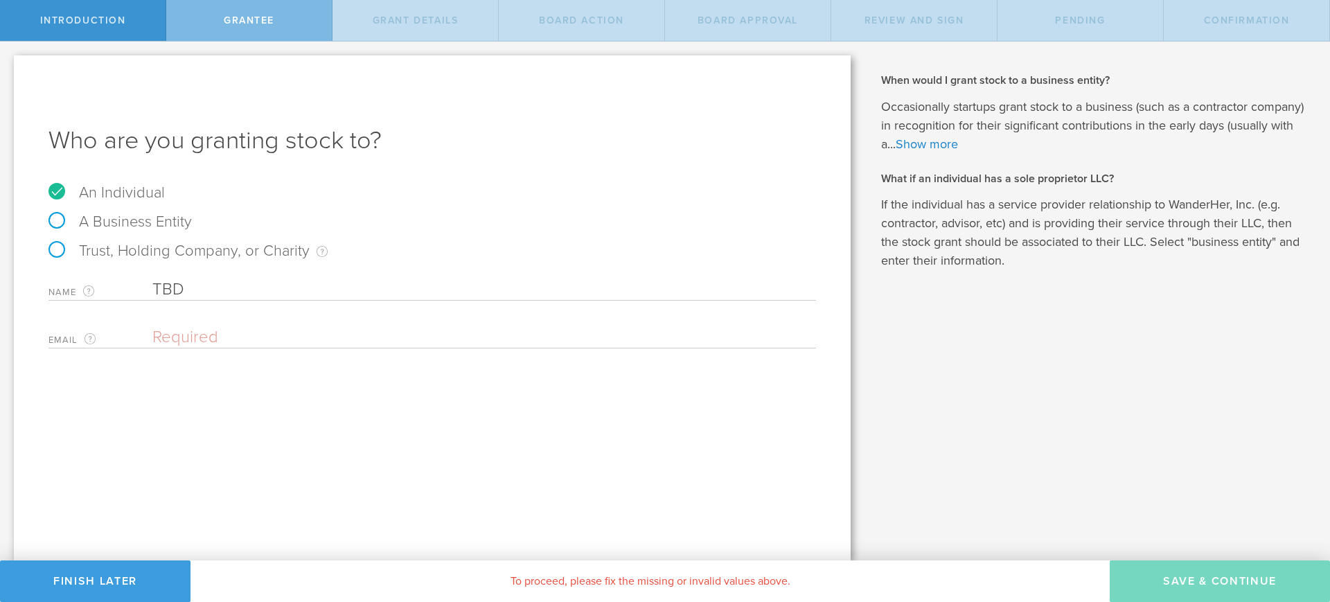
click at [210, 323] on div "Email The email address of the person that you are granting stock to. Please en…" at bounding box center [431, 334] width 767 height 28
click at [214, 338] on input "email" at bounding box center [480, 337] width 657 height 21
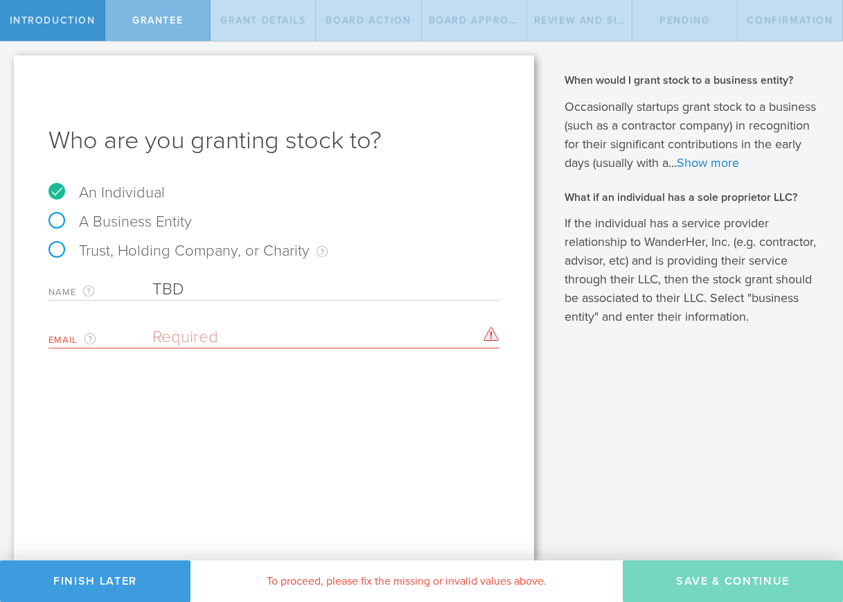
click at [283, 289] on input "TBD" at bounding box center [325, 289] width 347 height 21
drag, startPoint x: 283, startPoint y: 289, endPoint x: 136, endPoint y: 274, distance: 147.6
click at [136, 274] on div "Name The first and last name of the person that you are granting stock to. TBD …" at bounding box center [273, 286] width 451 height 28
paste input "Bokang Sibolla"
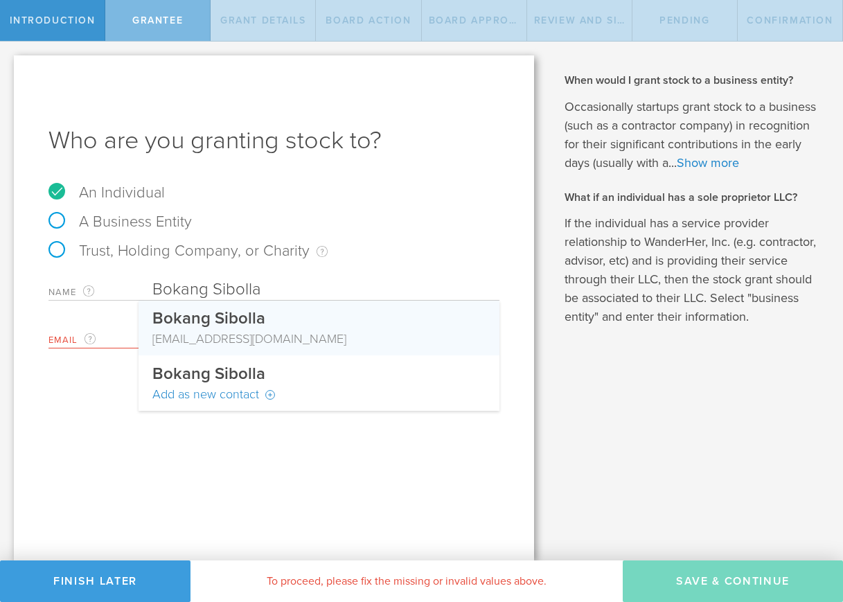
type input "Bokang Sibolla"
click at [206, 335] on div "bokang@wanderher.world" at bounding box center [318, 339] width 333 height 18
type input "bokang@wanderher.world"
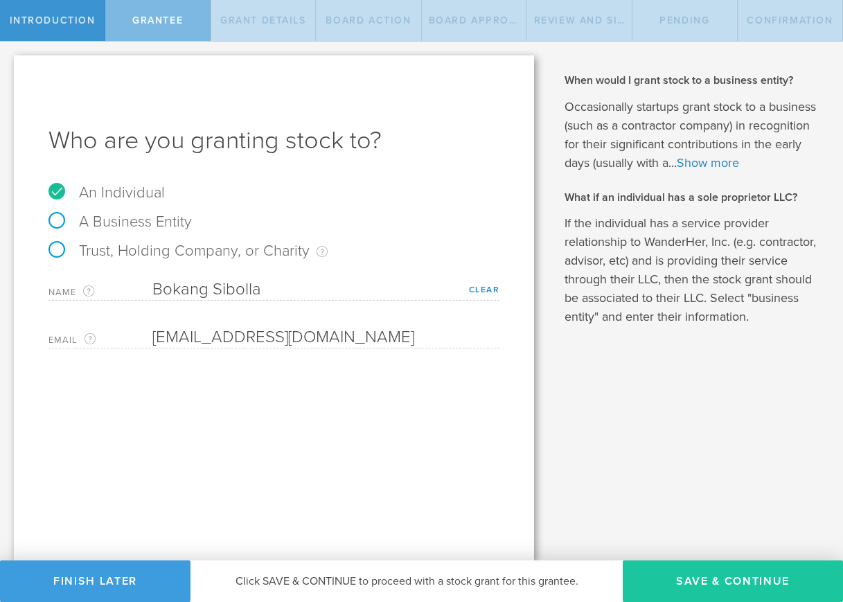
click at [777, 581] on button "Save & Continue" at bounding box center [733, 581] width 220 height 42
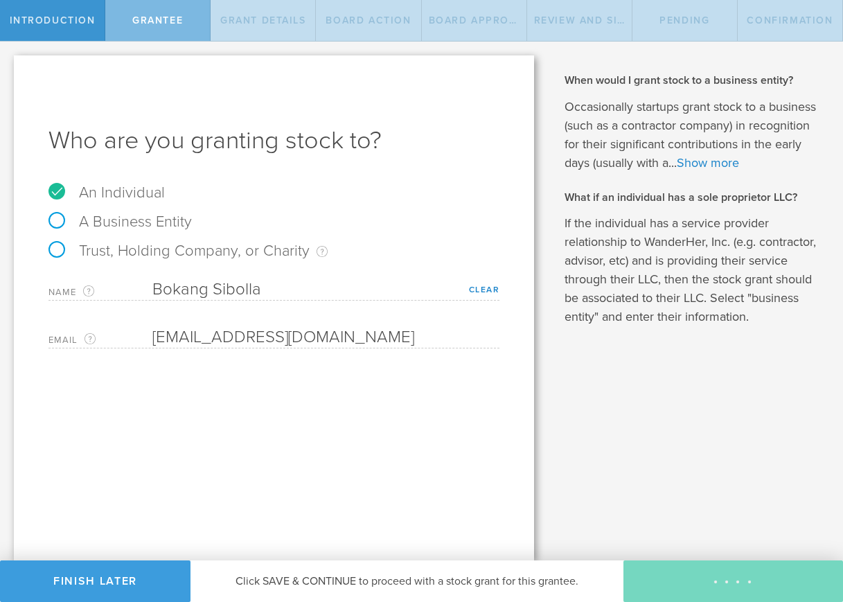
type input "1,000,000"
type input "48"
type input "12"
select select "none"
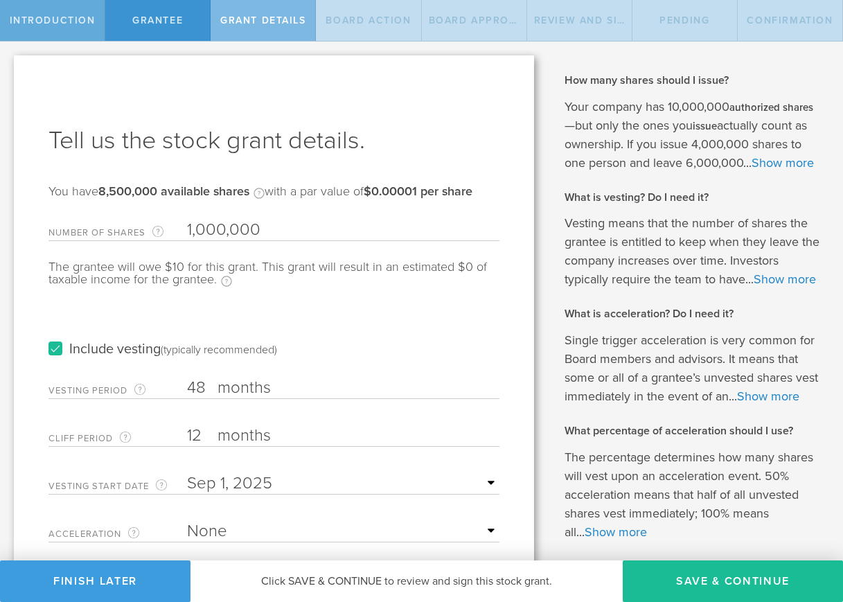
click at [60, 17] on span "Introduction" at bounding box center [53, 21] width 86 height 12
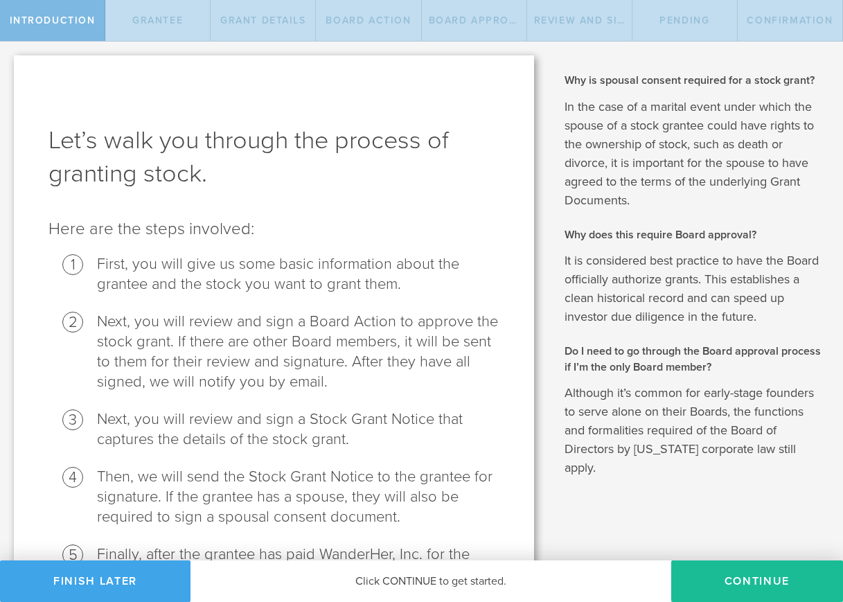
click at [174, 580] on button "Finish Later" at bounding box center [95, 581] width 190 height 42
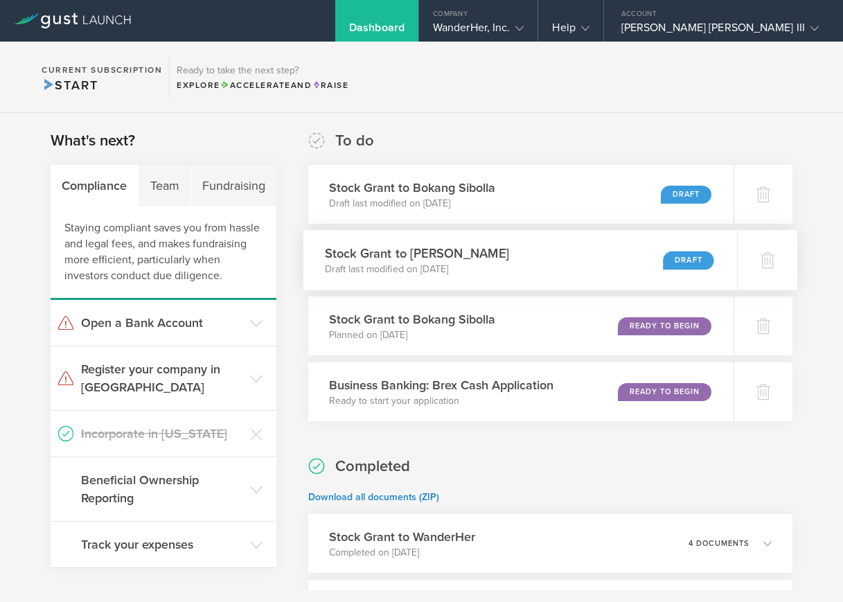
click at [504, 257] on h3 "Stock Grant to [PERSON_NAME]" at bounding box center [417, 253] width 184 height 19
